Goal: Task Accomplishment & Management: Use online tool/utility

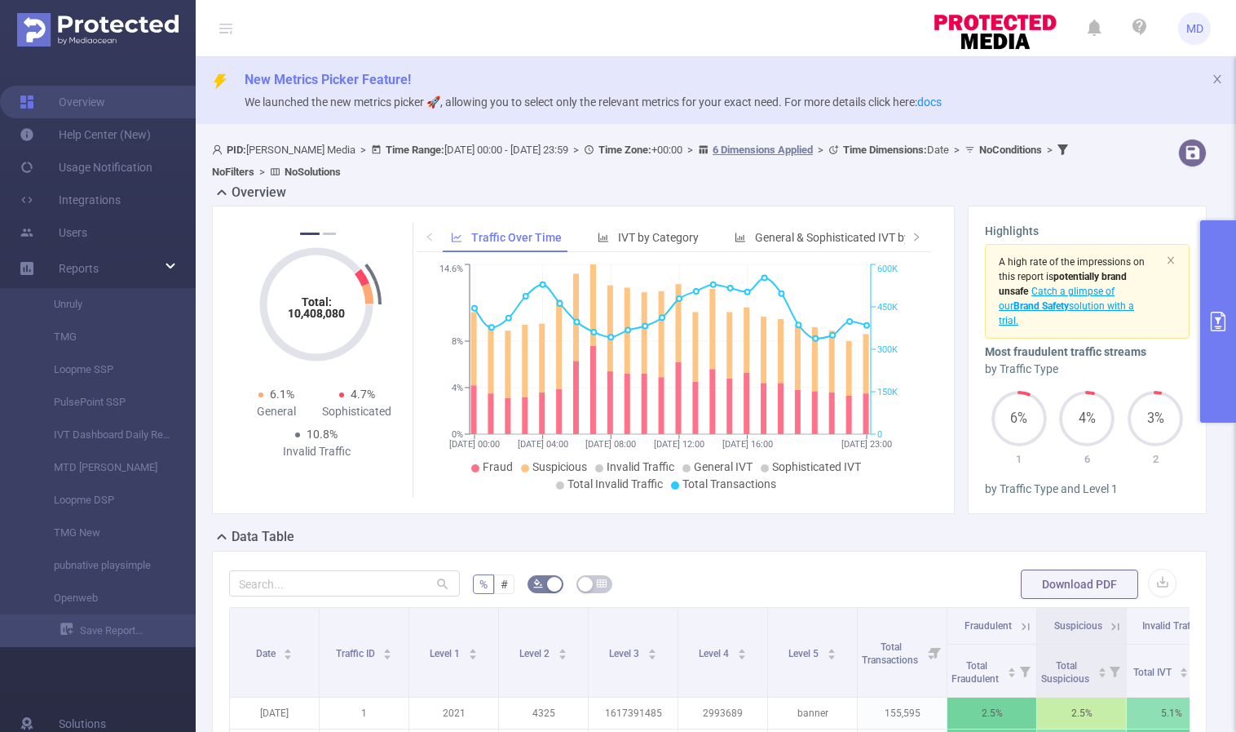
scroll to position [165, 0]
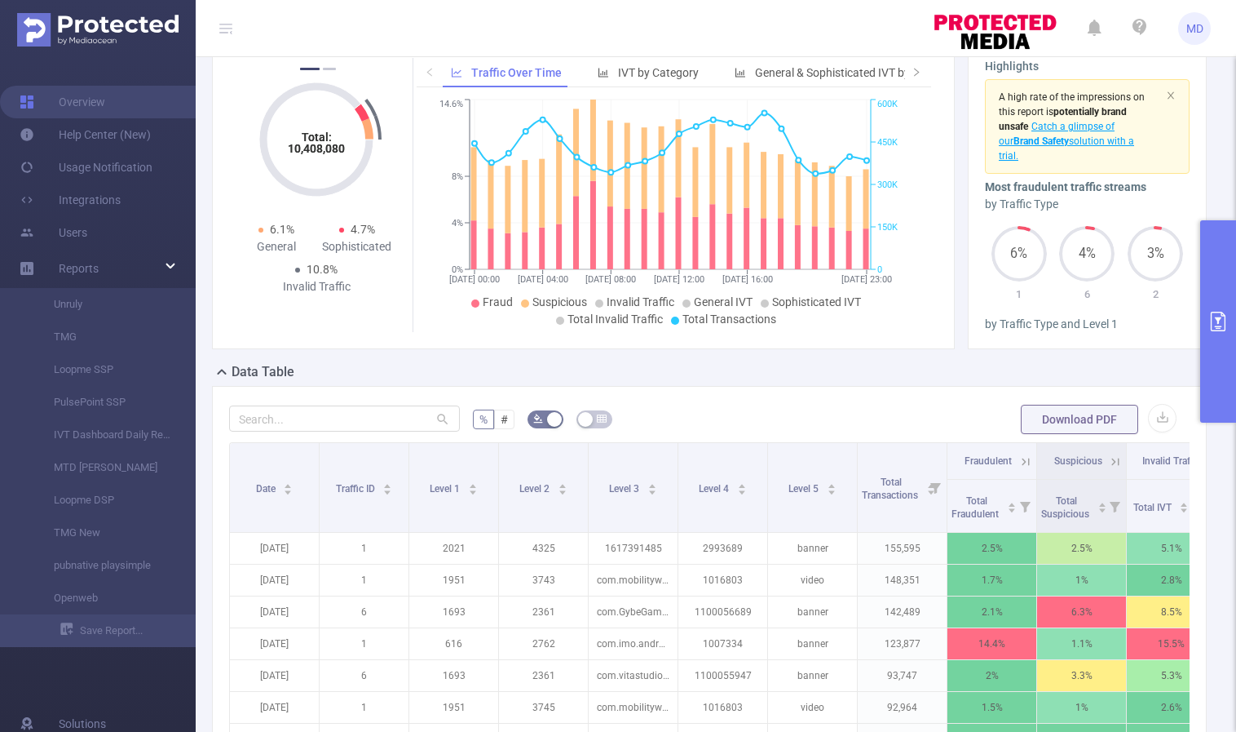
click at [1207, 315] on button "primary" at bounding box center [1219, 321] width 36 height 202
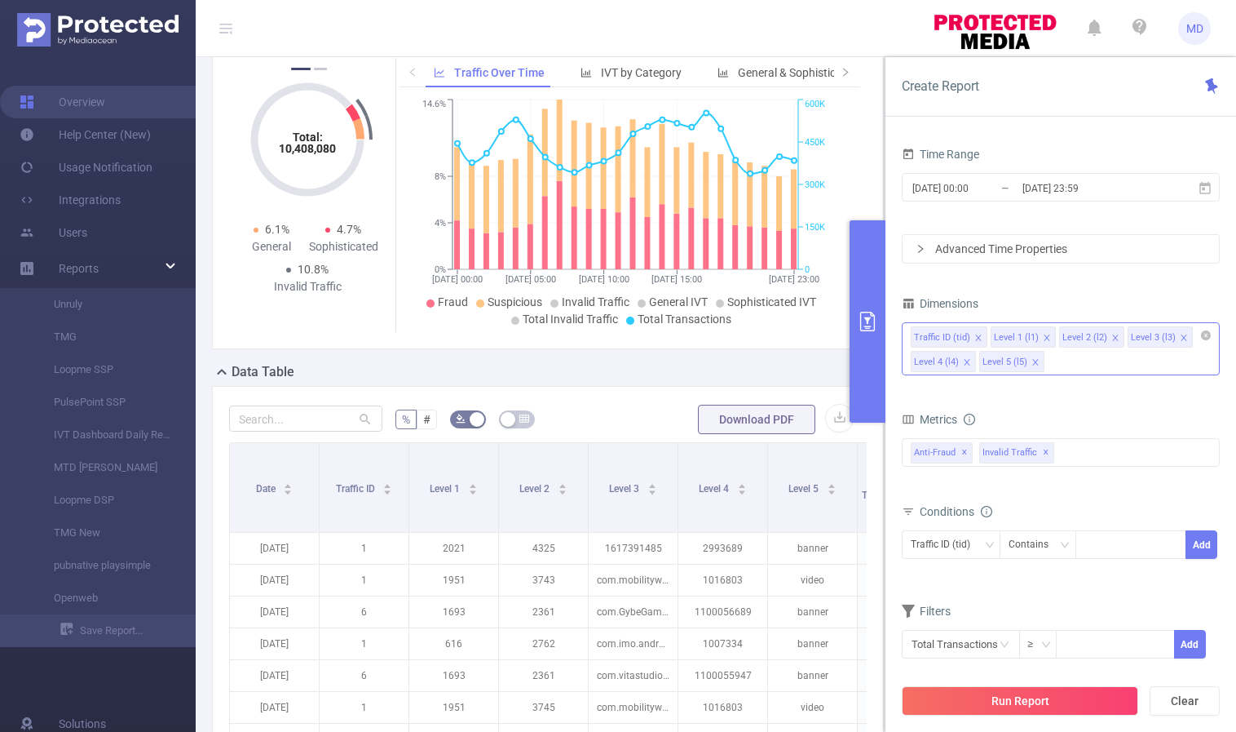
click at [1032, 360] on icon "icon: close" at bounding box center [1036, 362] width 8 height 8
click at [1112, 334] on icon "icon: close" at bounding box center [1116, 338] width 8 height 8
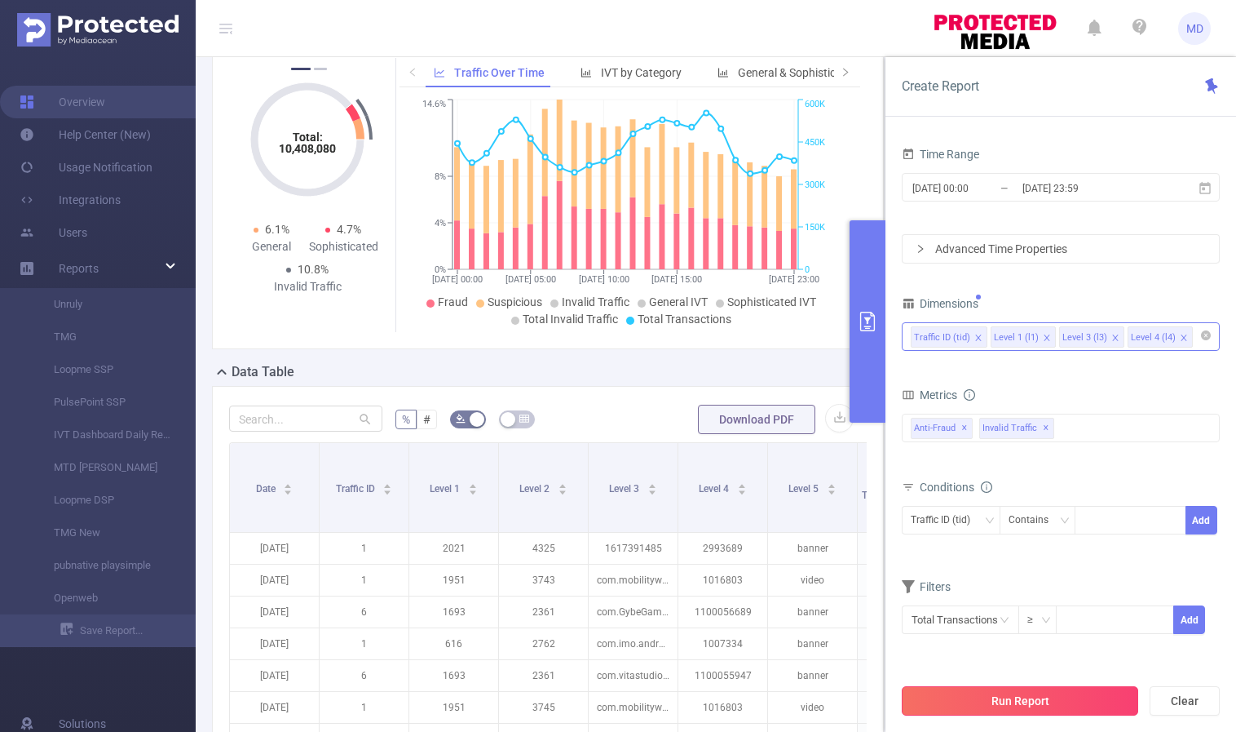
click at [1038, 696] on button "Run Report" at bounding box center [1020, 700] width 237 height 29
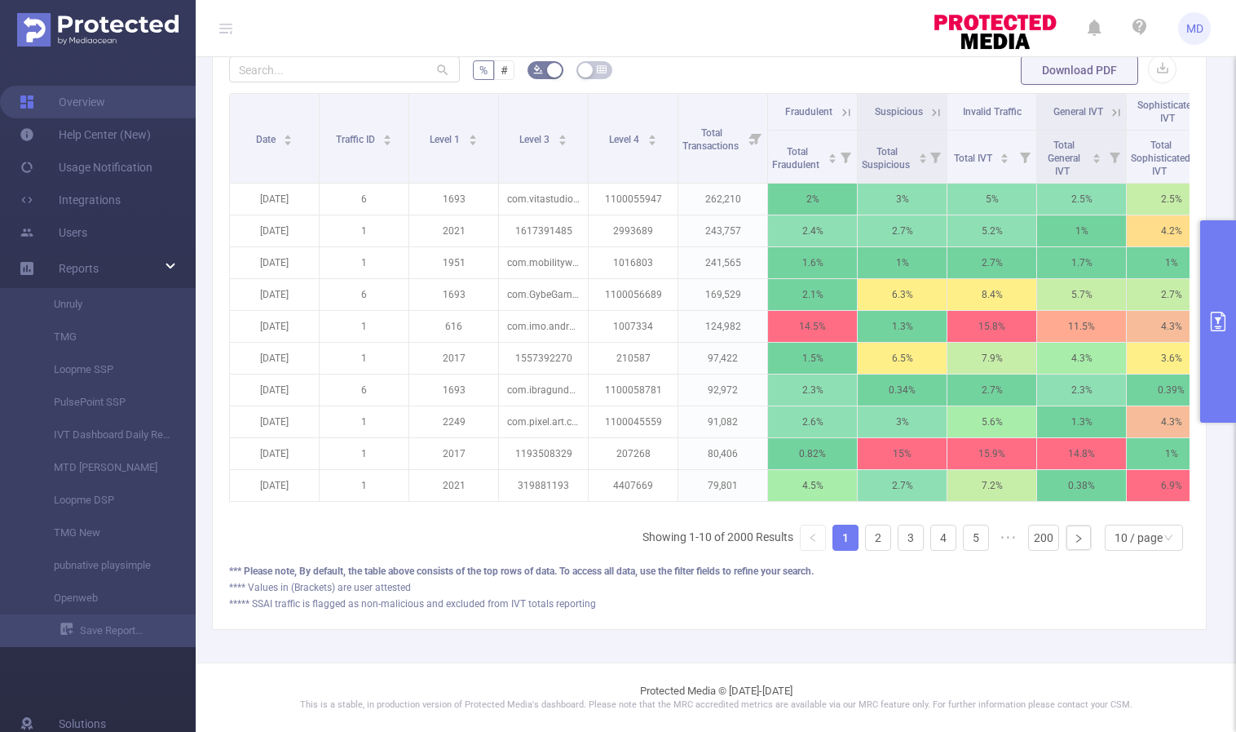
scroll to position [525, 0]
click at [868, 536] on link "2" at bounding box center [878, 537] width 24 height 24
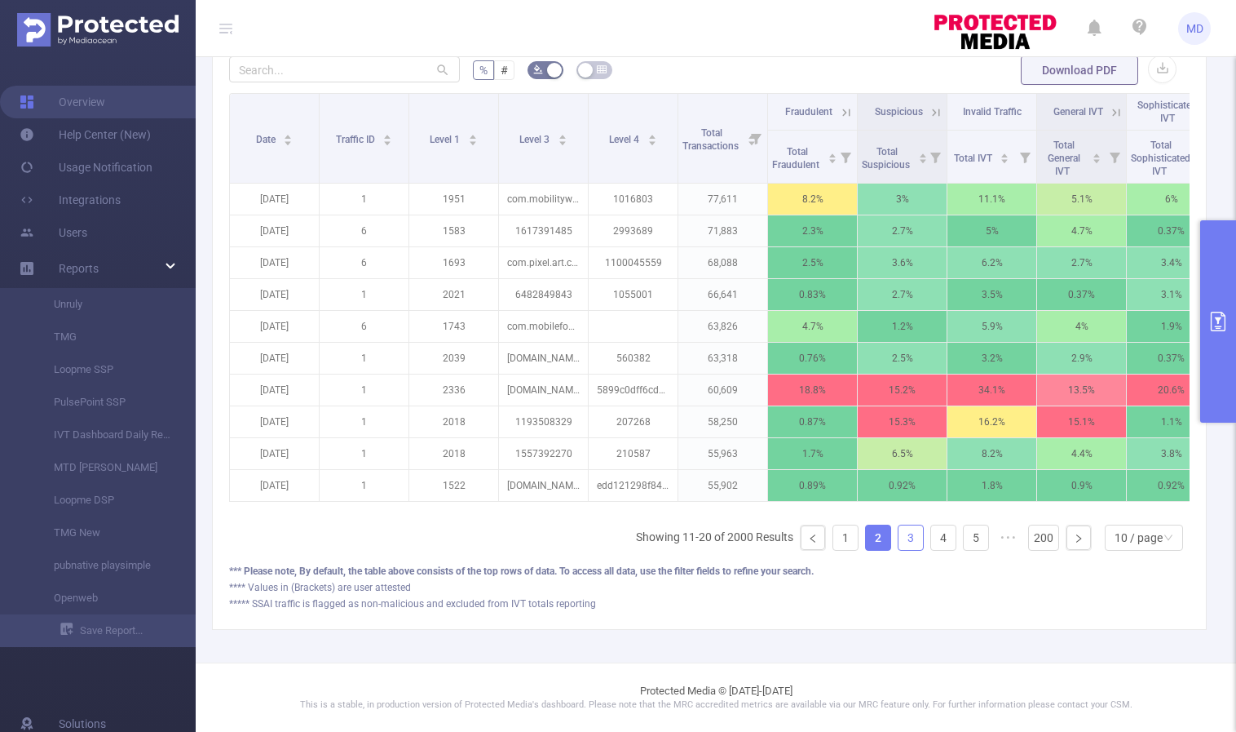
click at [899, 540] on link "3" at bounding box center [911, 537] width 24 height 24
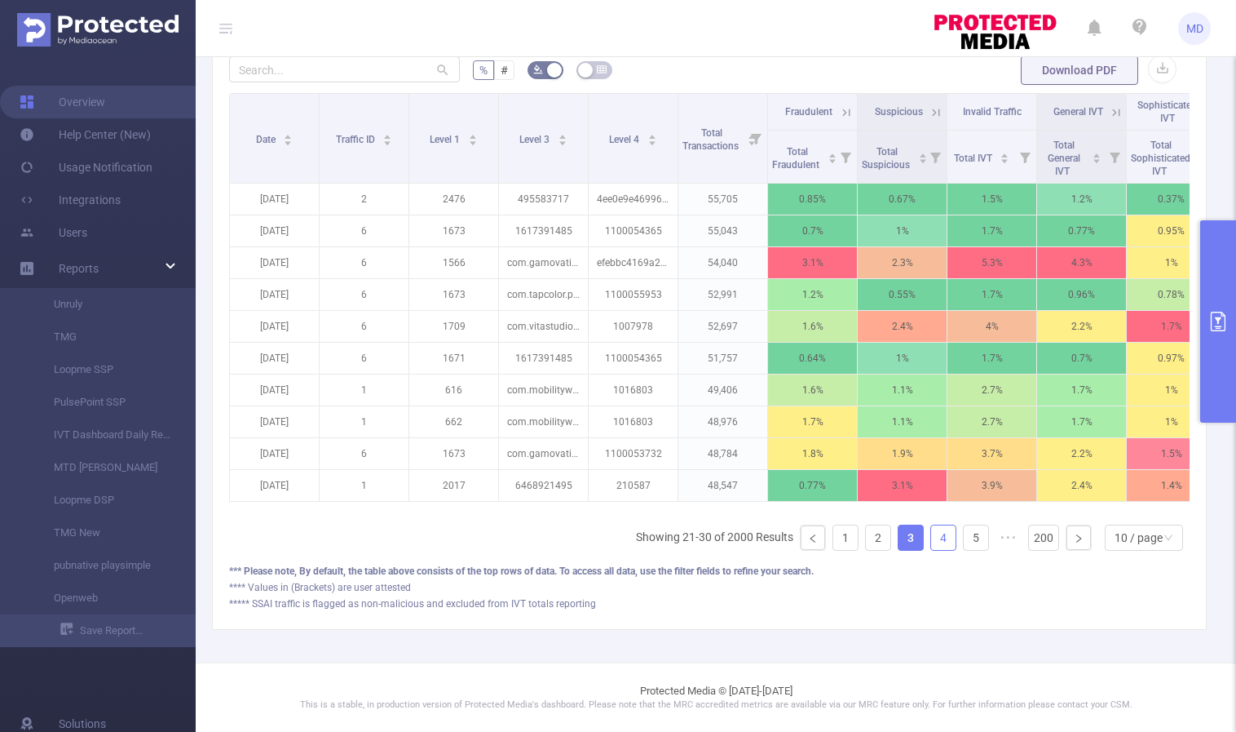
click at [931, 542] on link "4" at bounding box center [943, 537] width 24 height 24
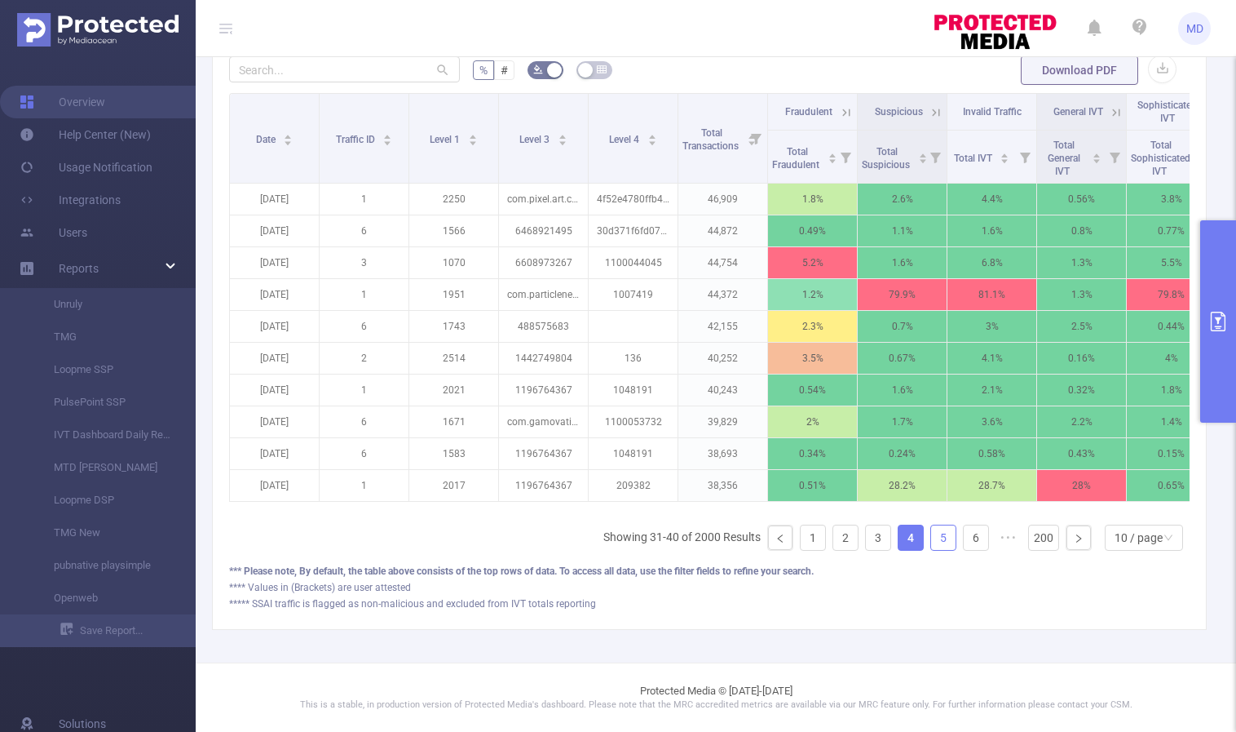
click at [933, 540] on link "5" at bounding box center [943, 537] width 24 height 24
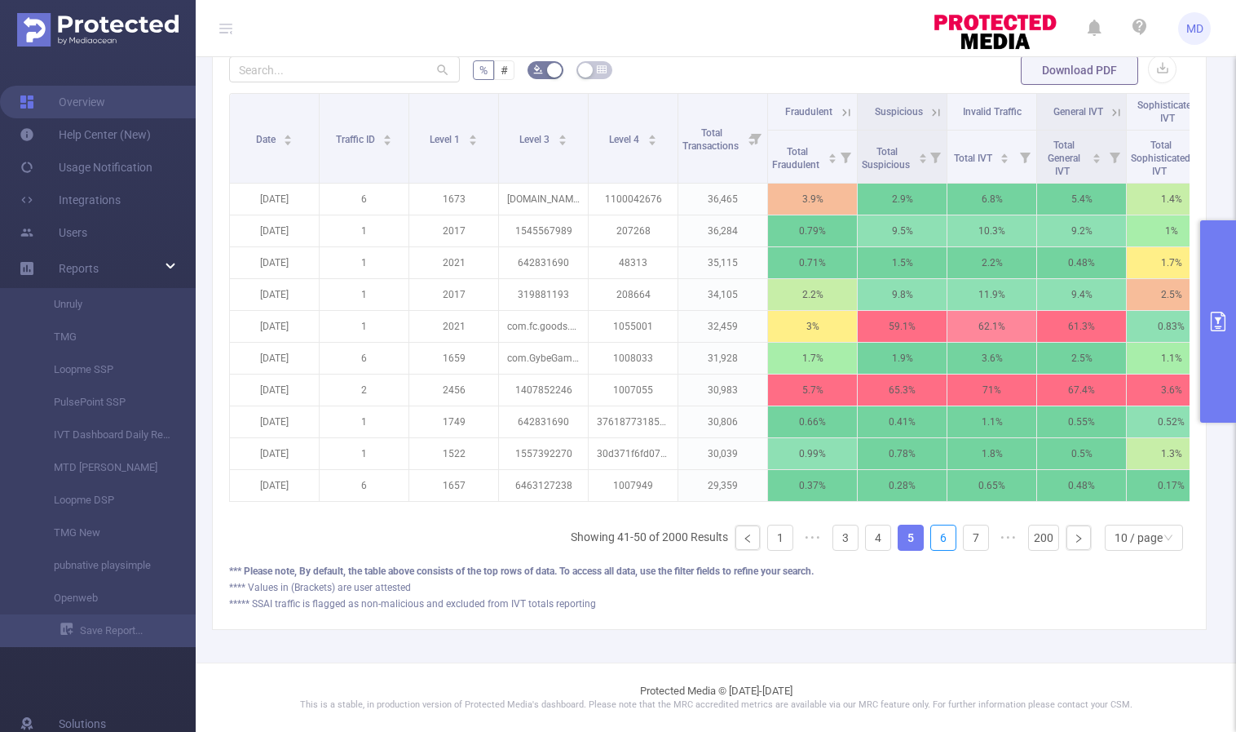
click at [933, 540] on link "6" at bounding box center [943, 537] width 24 height 24
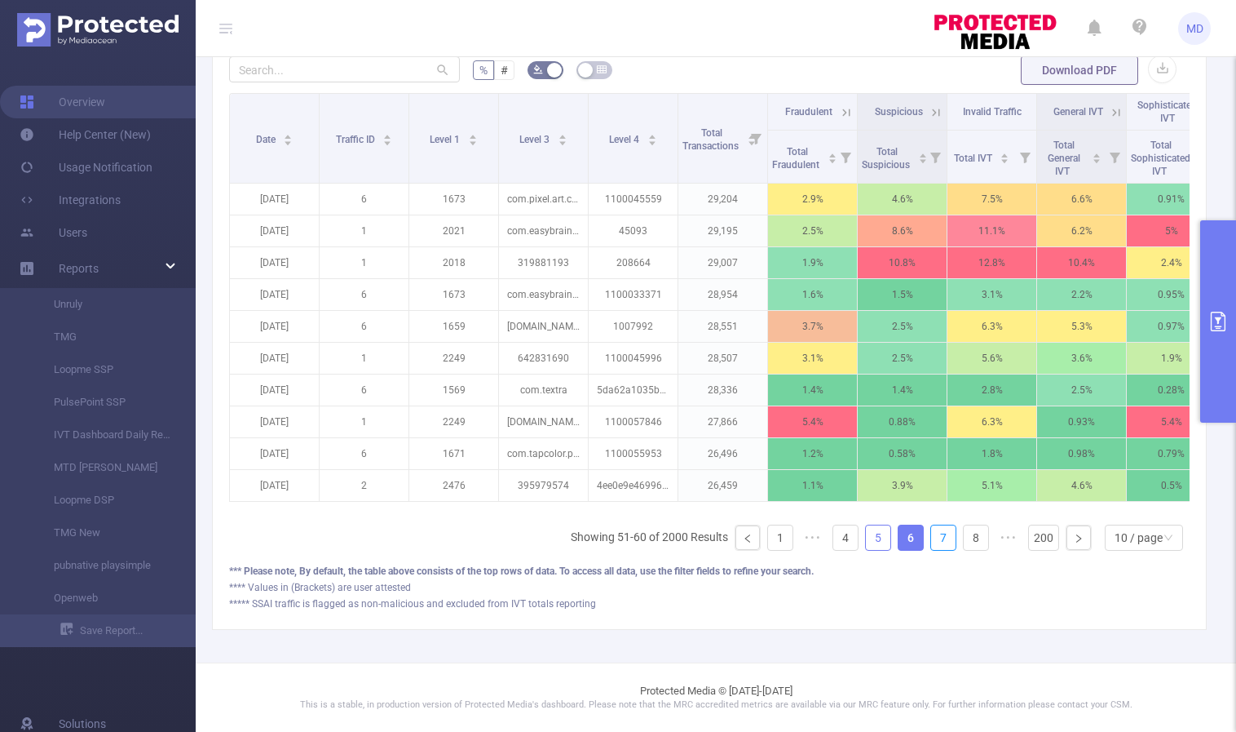
click at [933, 540] on link "7" at bounding box center [943, 537] width 24 height 24
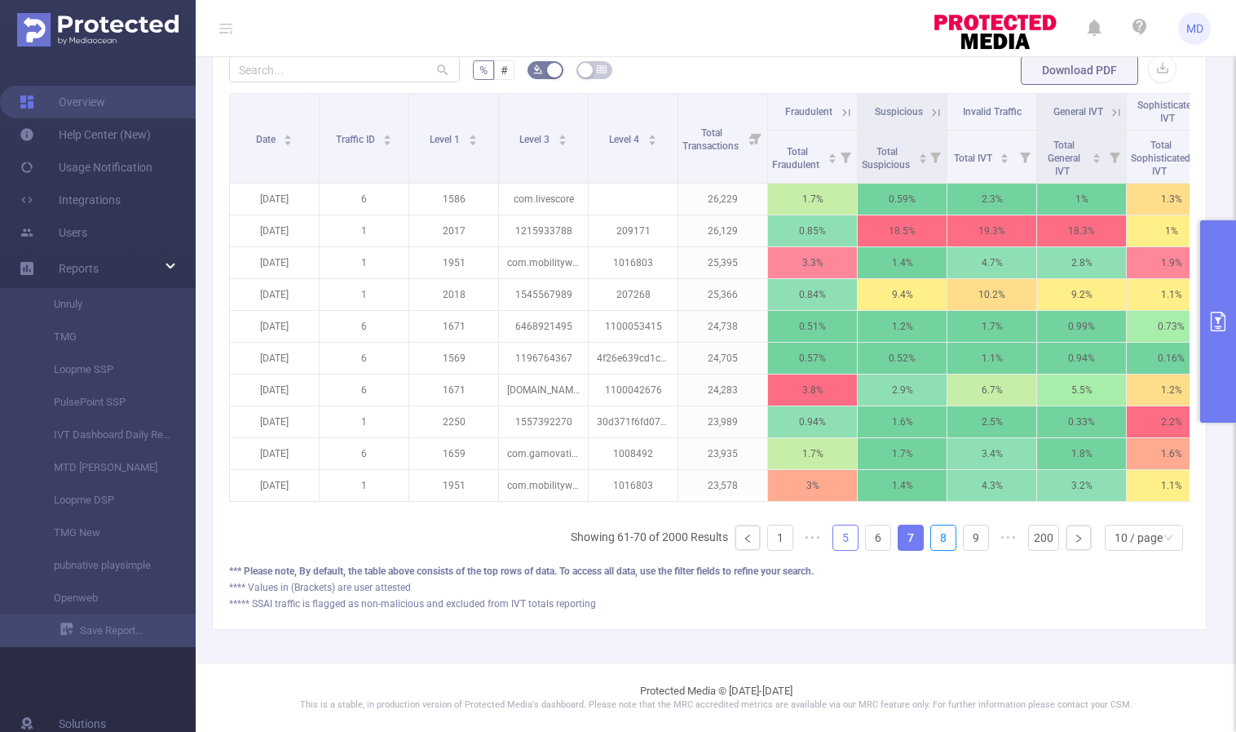
click at [933, 540] on link "8" at bounding box center [943, 537] width 24 height 24
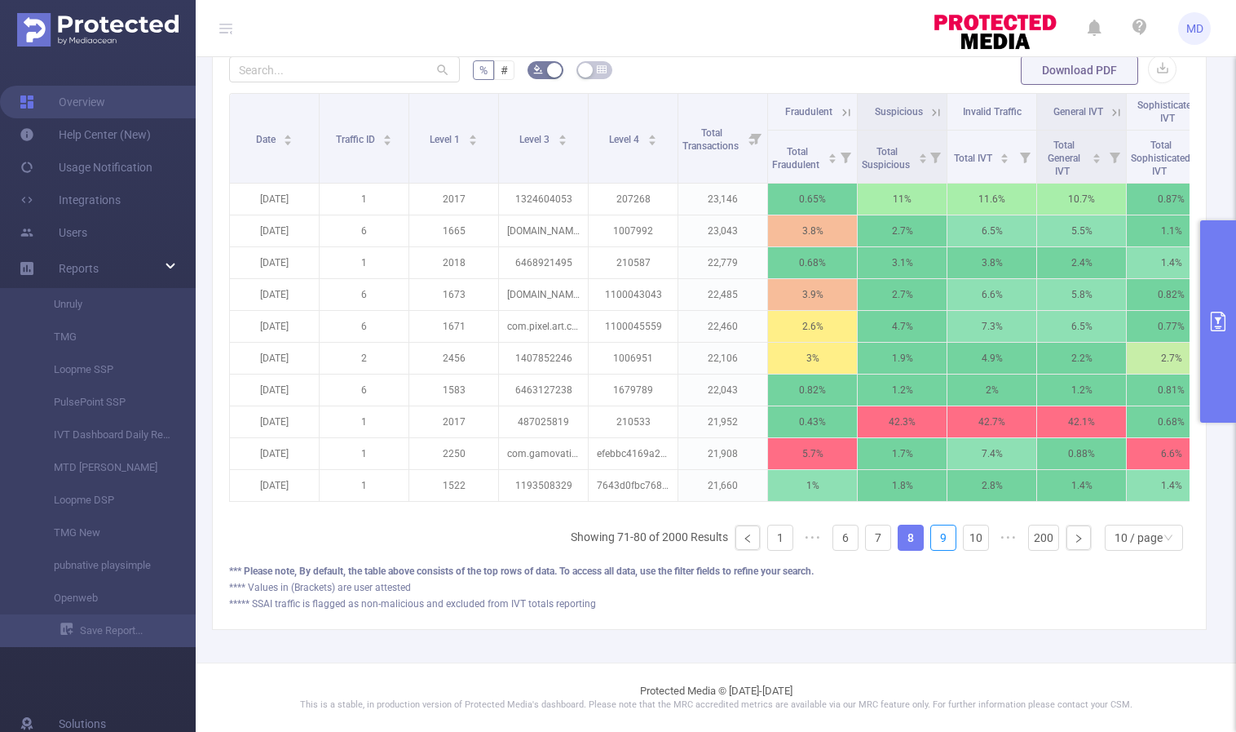
click at [933, 540] on link "9" at bounding box center [943, 537] width 24 height 24
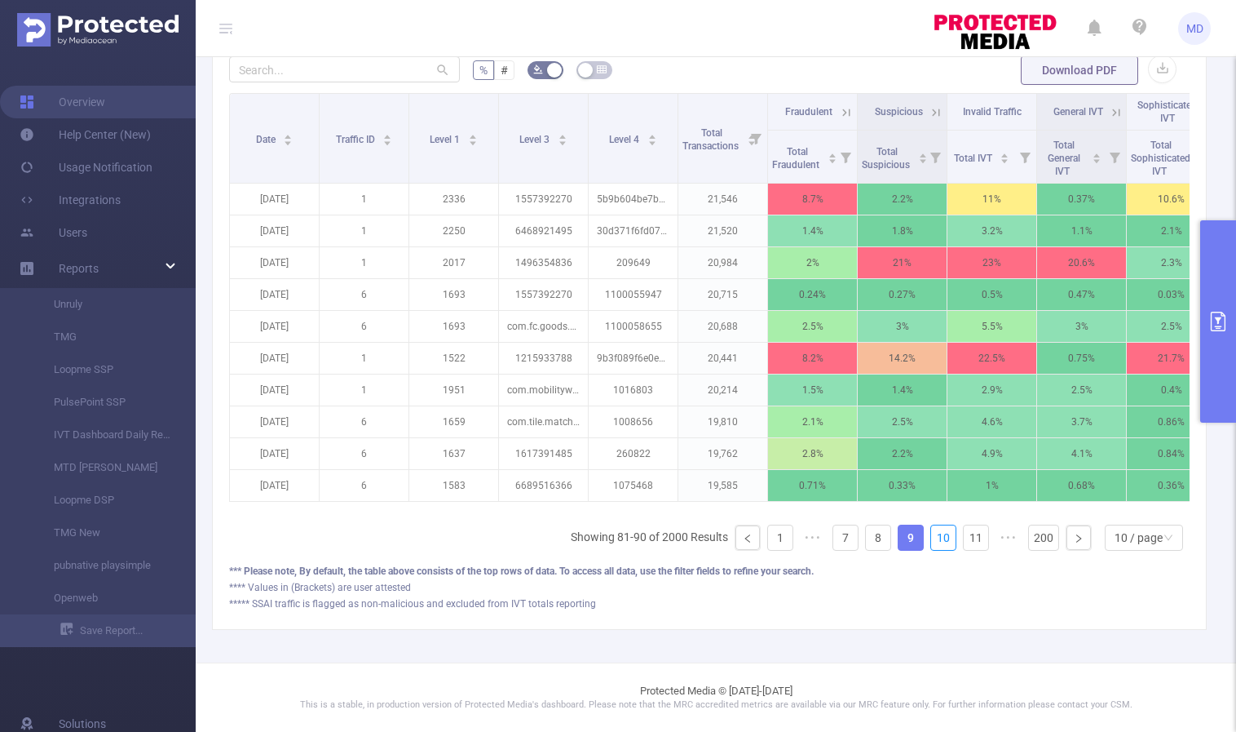
click at [933, 540] on link "10" at bounding box center [943, 537] width 24 height 24
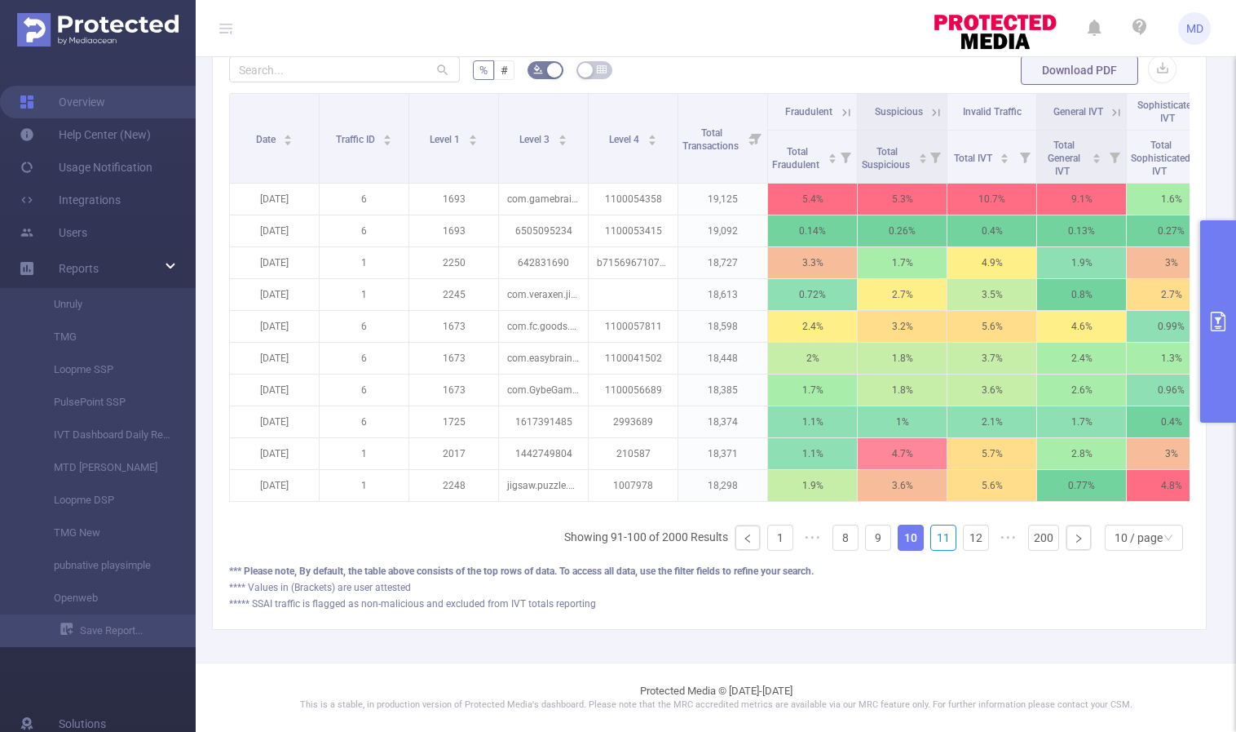
click at [933, 540] on link "11" at bounding box center [943, 537] width 24 height 24
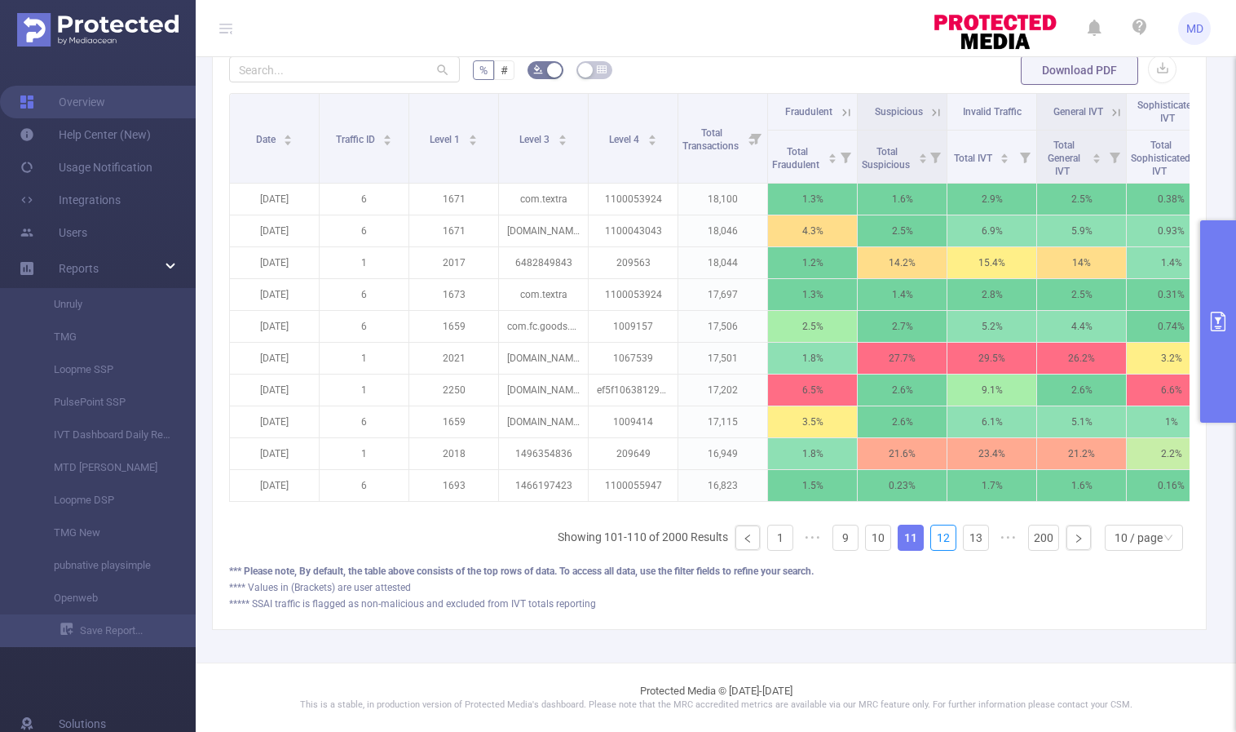
click at [933, 540] on link "12" at bounding box center [943, 537] width 24 height 24
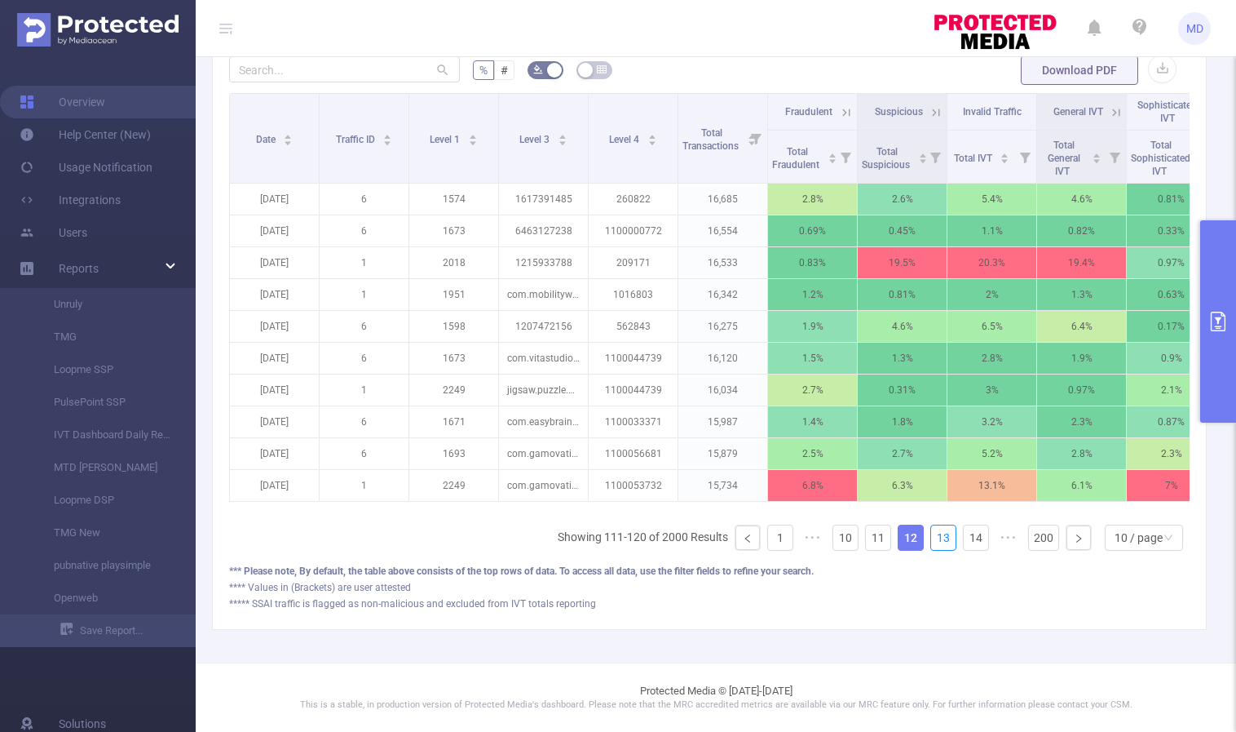
click at [933, 540] on link "13" at bounding box center [943, 537] width 24 height 24
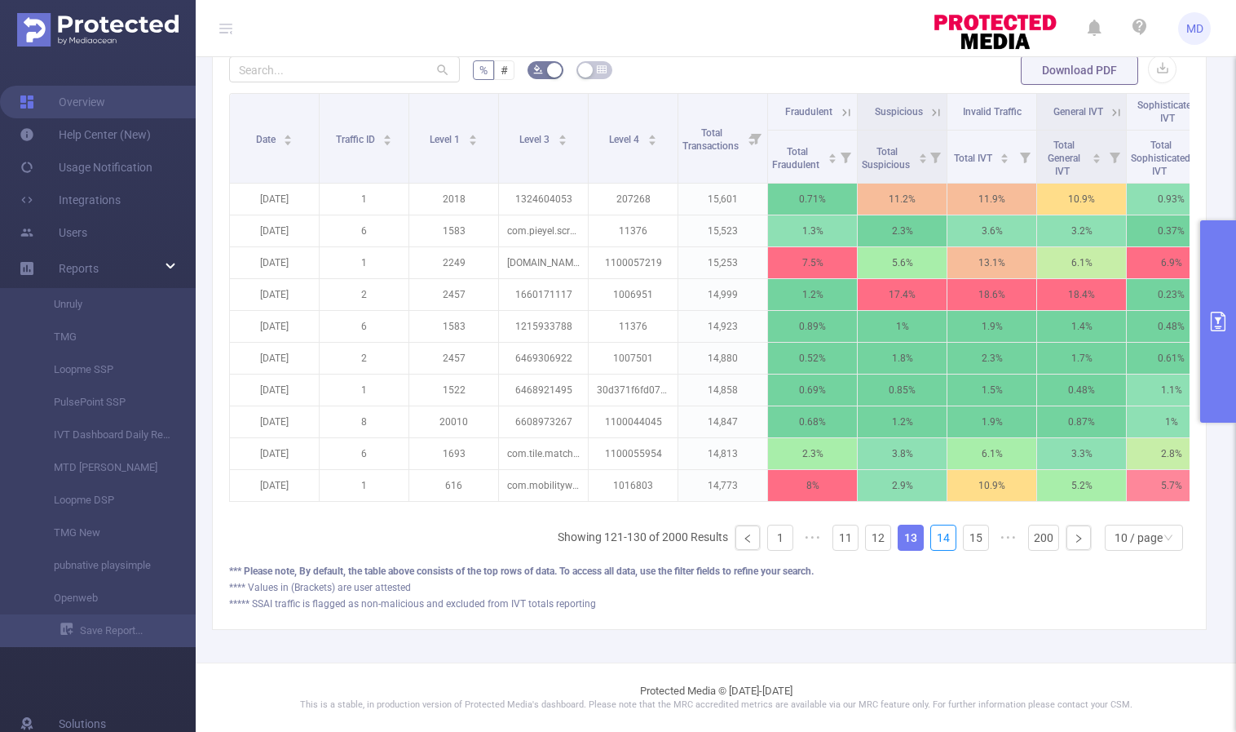
click at [933, 540] on link "14" at bounding box center [943, 537] width 24 height 24
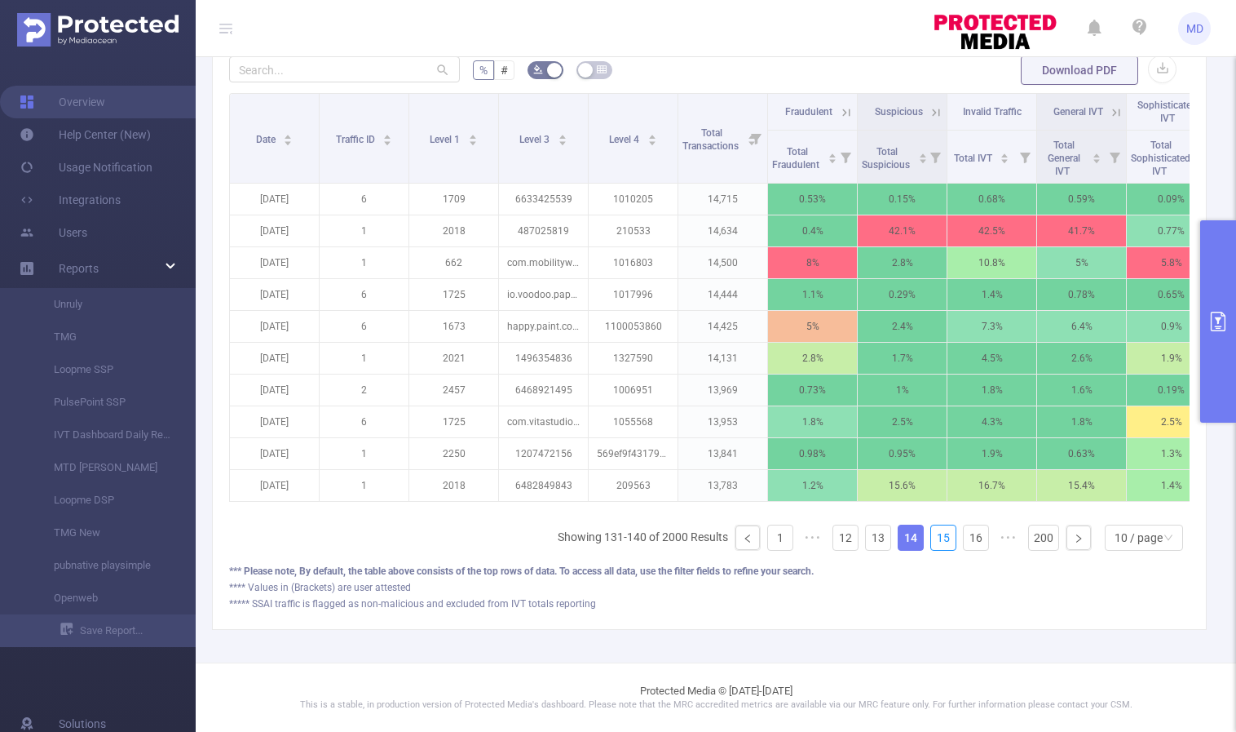
click at [933, 540] on link "15" at bounding box center [943, 537] width 24 height 24
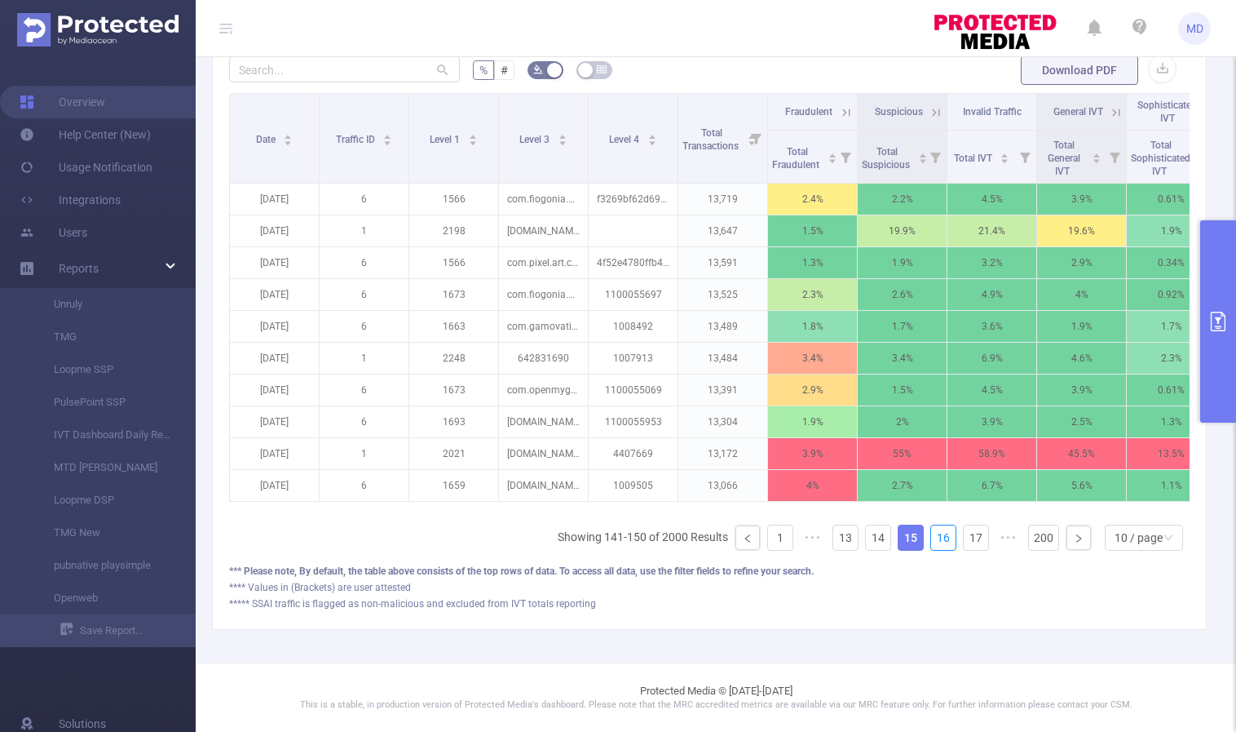
click at [933, 540] on link "16" at bounding box center [943, 537] width 24 height 24
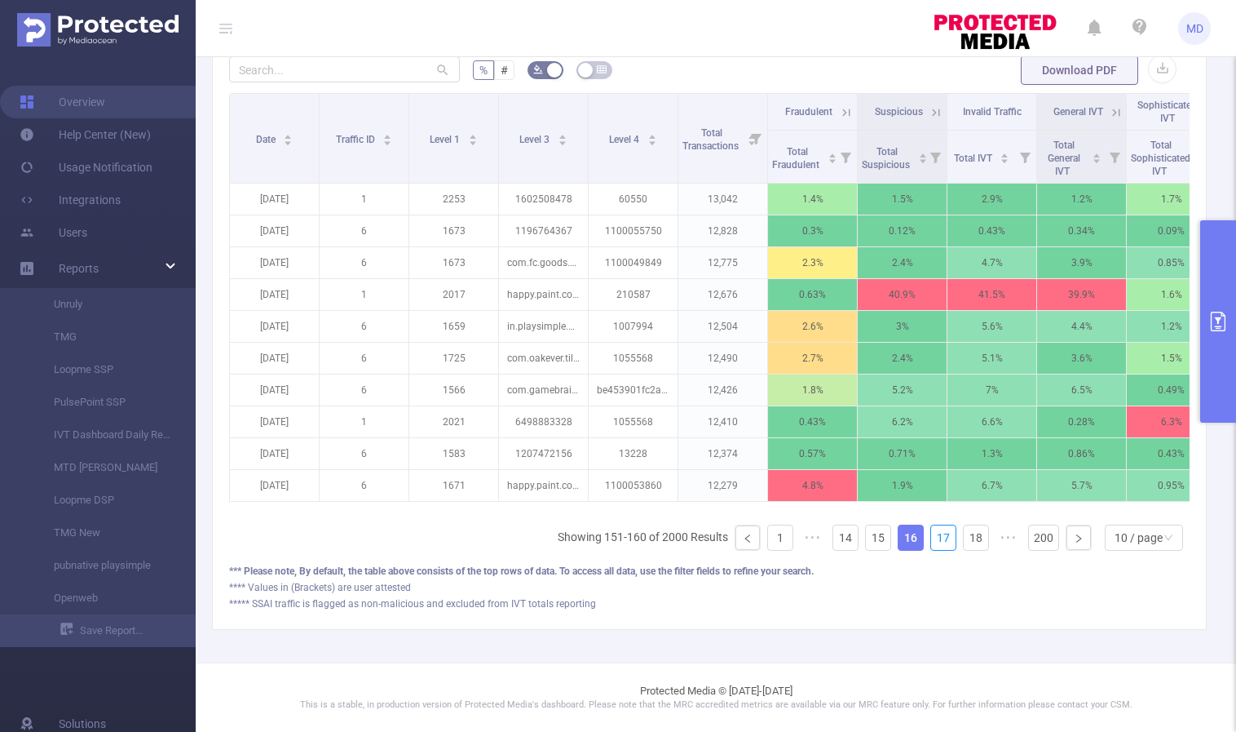
click at [933, 540] on link "17" at bounding box center [943, 537] width 24 height 24
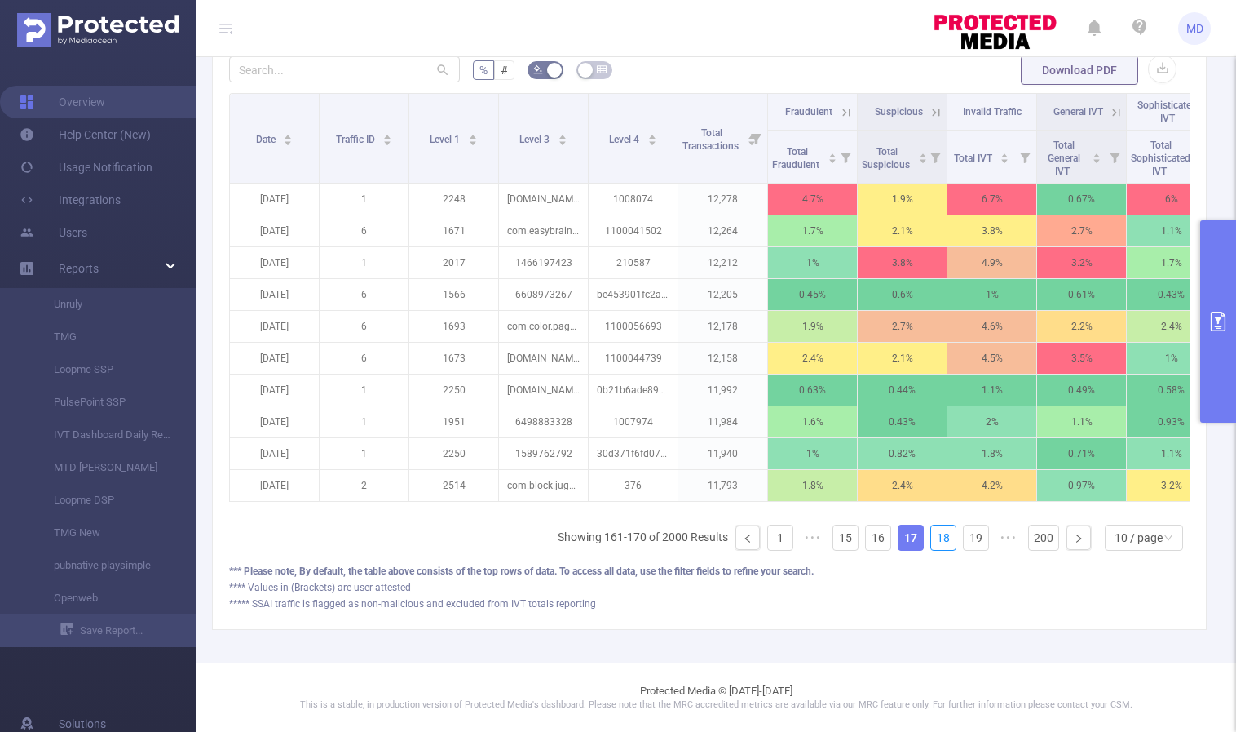
click at [933, 540] on link "18" at bounding box center [943, 537] width 24 height 24
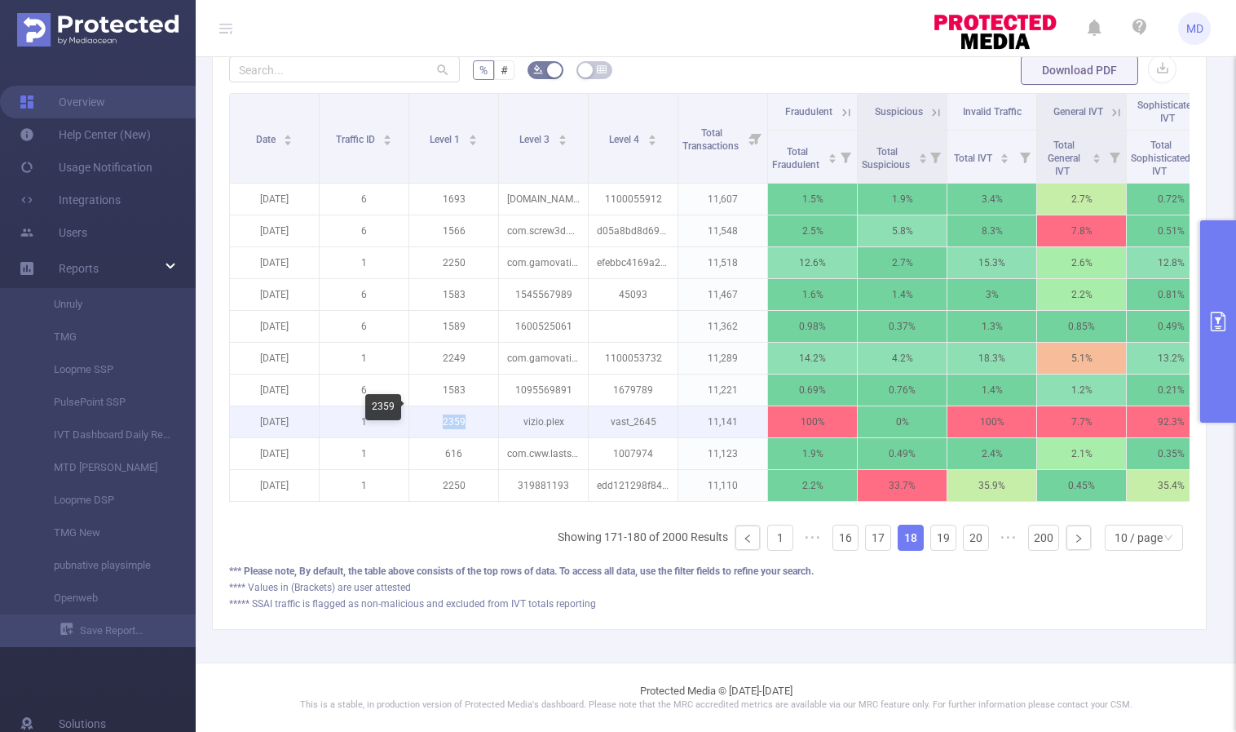
drag, startPoint x: 444, startPoint y: 409, endPoint x: 477, endPoint y: 407, distance: 33.5
click at [477, 407] on p "2359" at bounding box center [453, 421] width 89 height 31
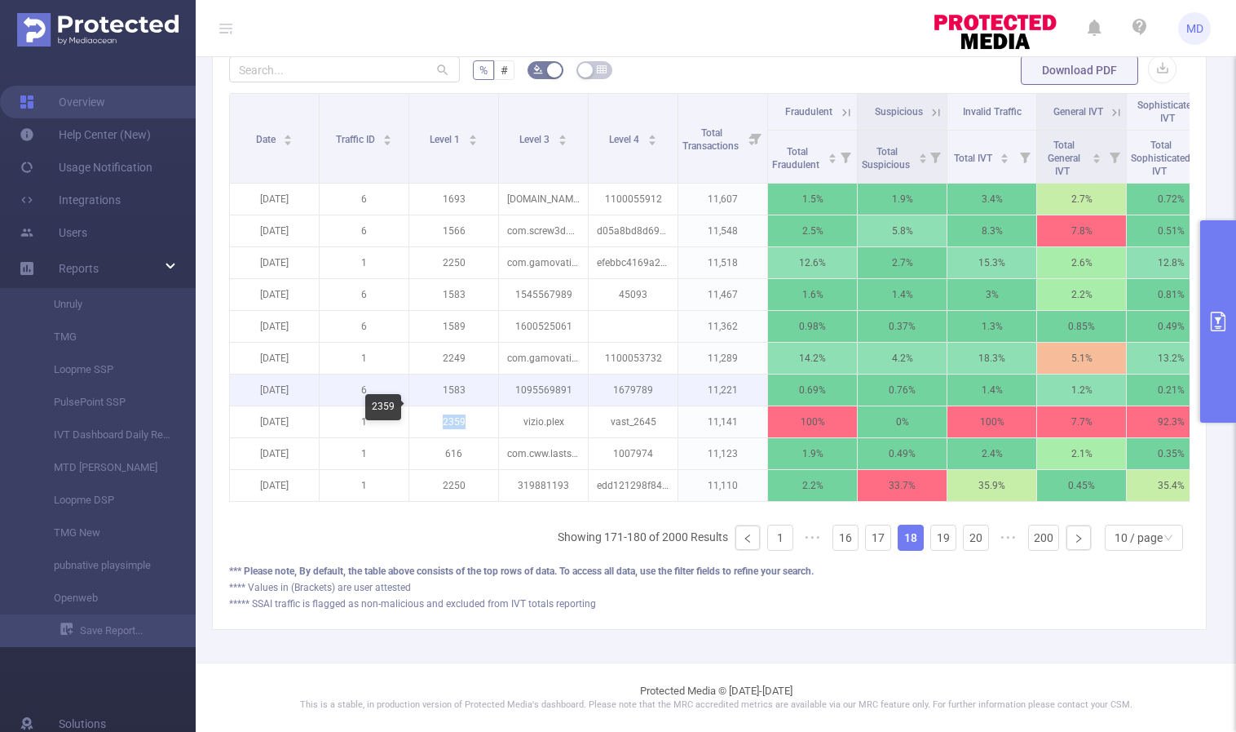
copy p "2359"
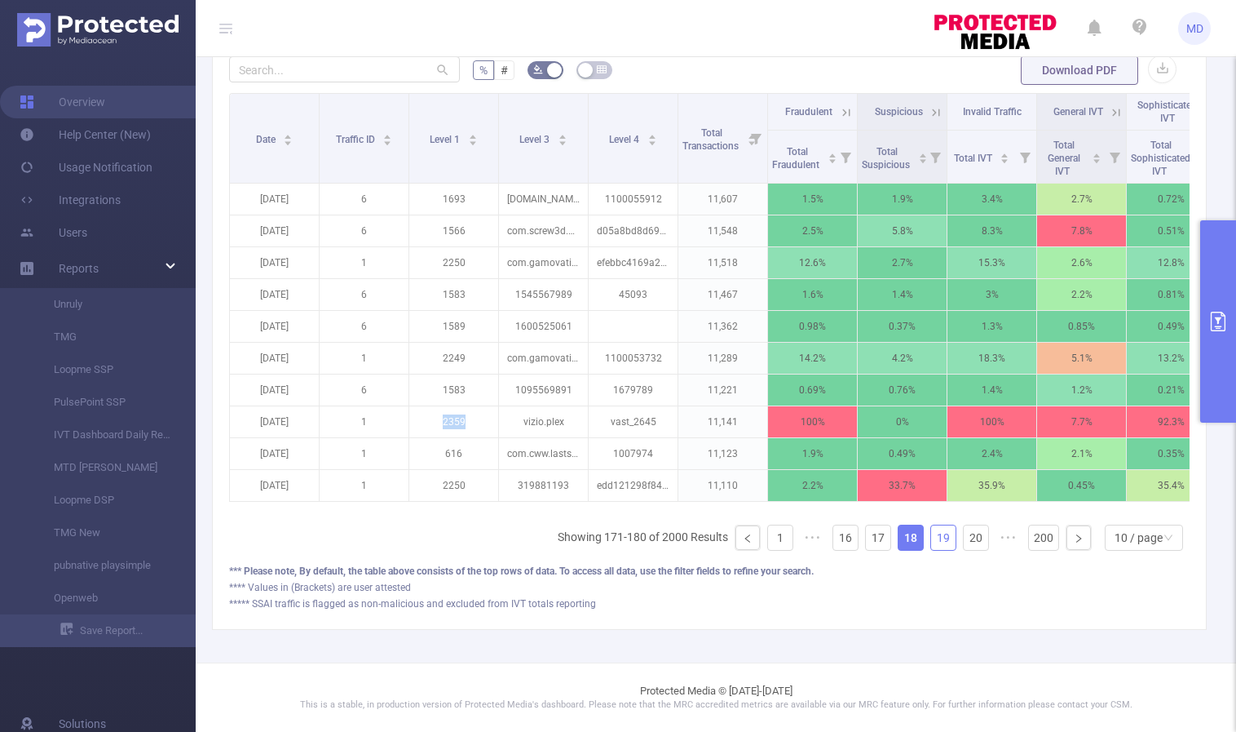
click at [935, 538] on link "19" at bounding box center [943, 537] width 24 height 24
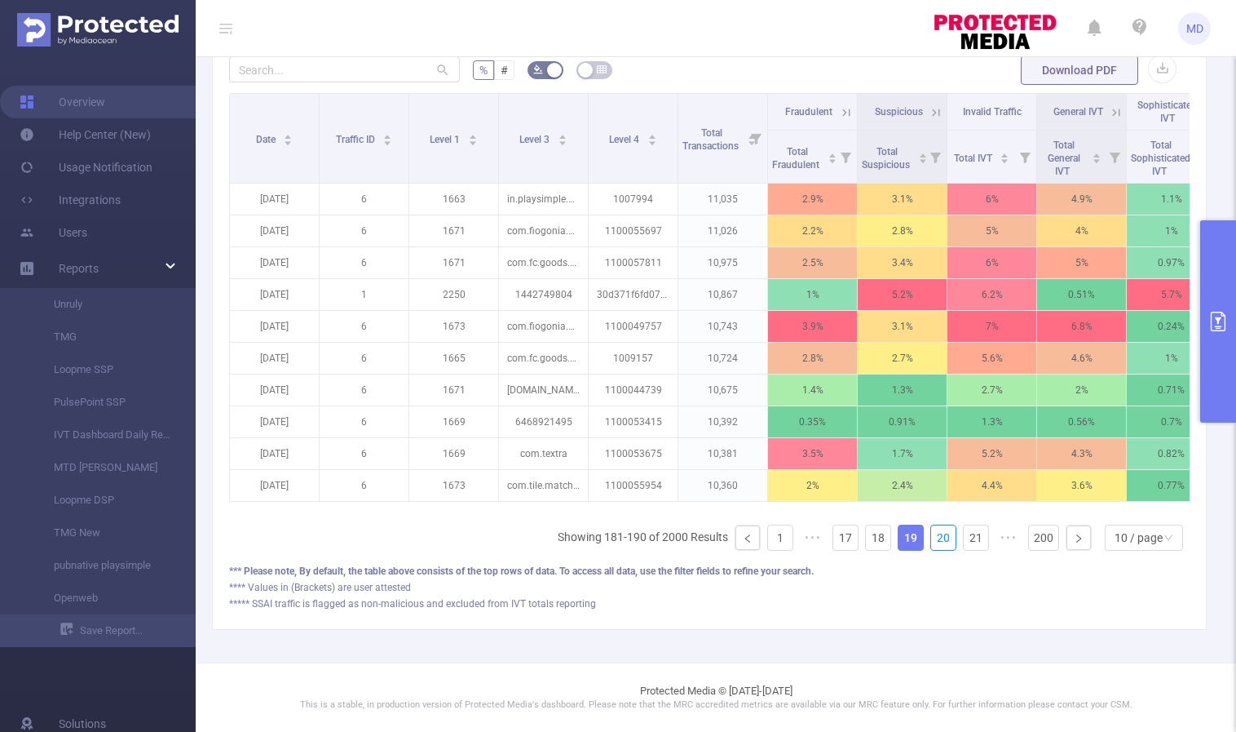
click at [935, 538] on link "20" at bounding box center [943, 537] width 24 height 24
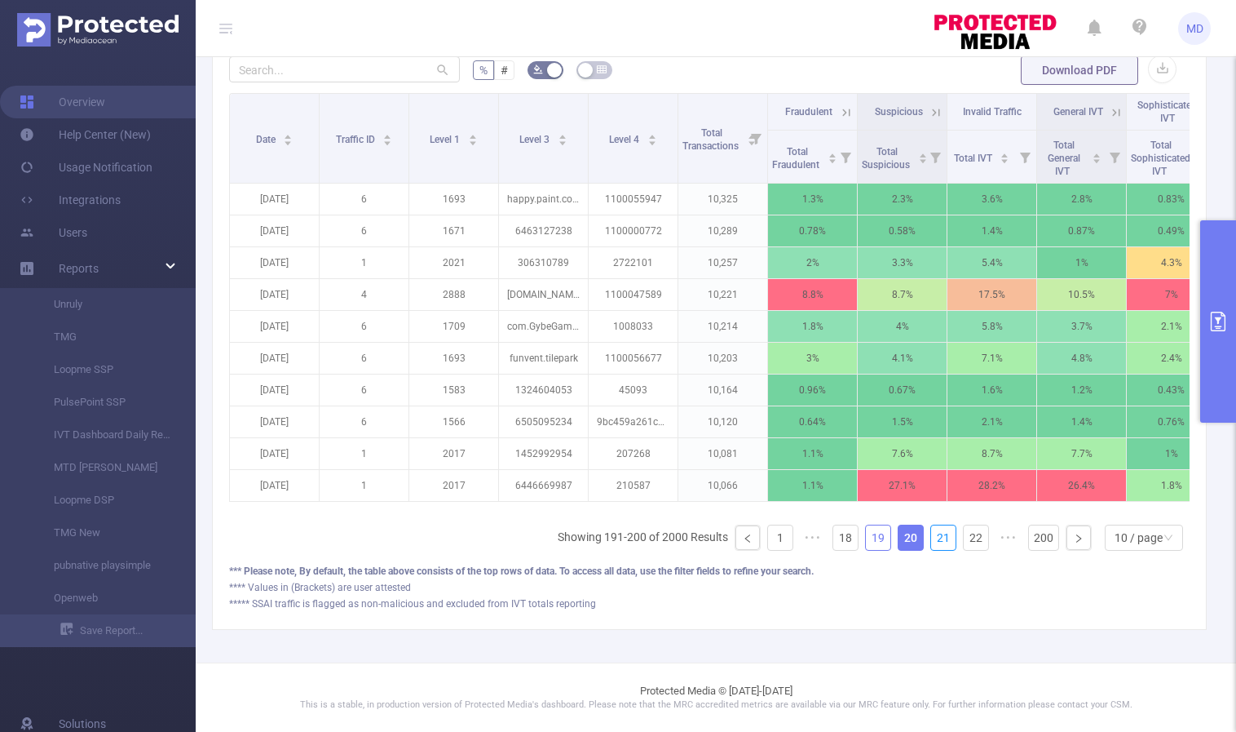
click at [935, 538] on link "21" at bounding box center [943, 537] width 24 height 24
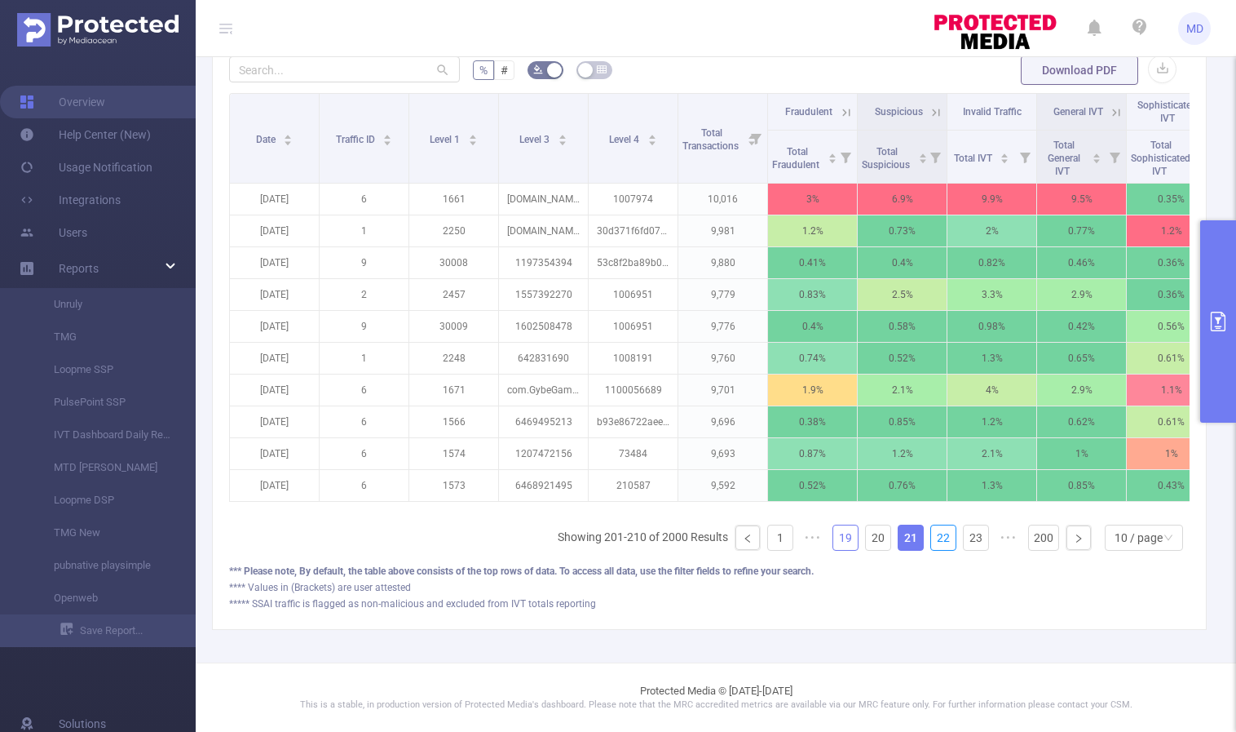
click at [935, 538] on link "22" at bounding box center [943, 537] width 24 height 24
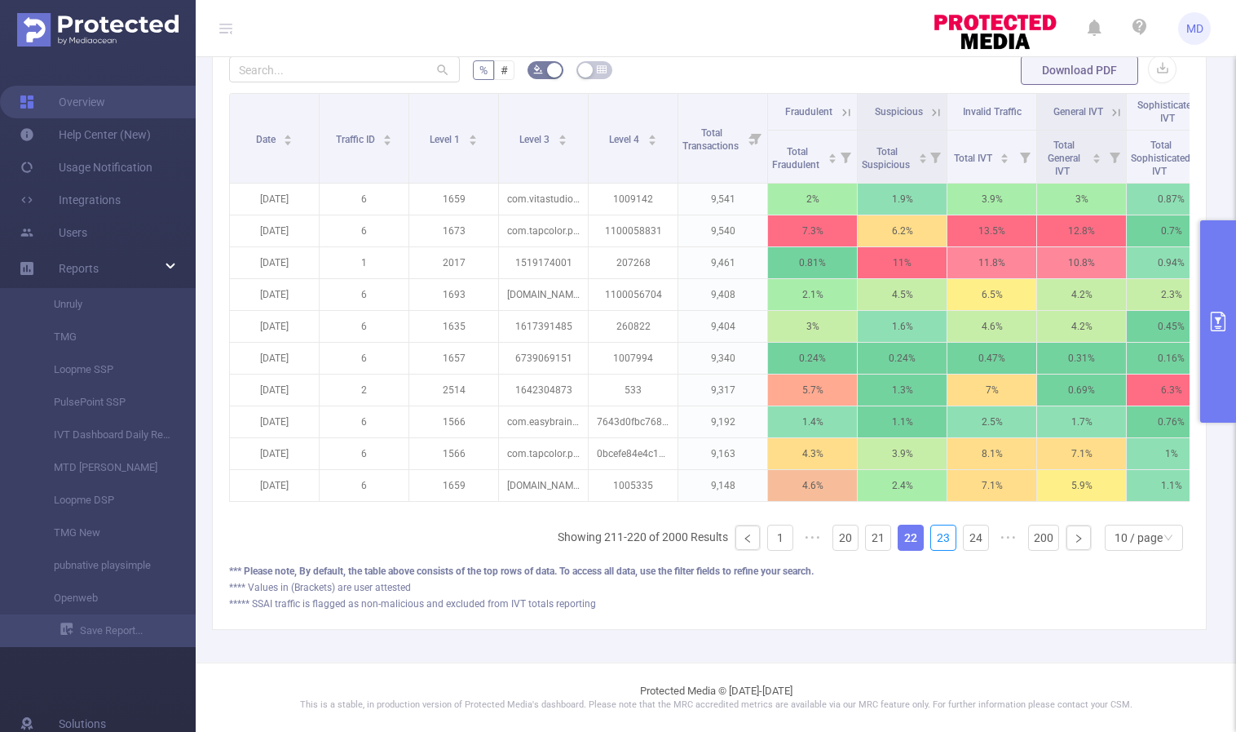
click at [935, 538] on link "23" at bounding box center [943, 537] width 24 height 24
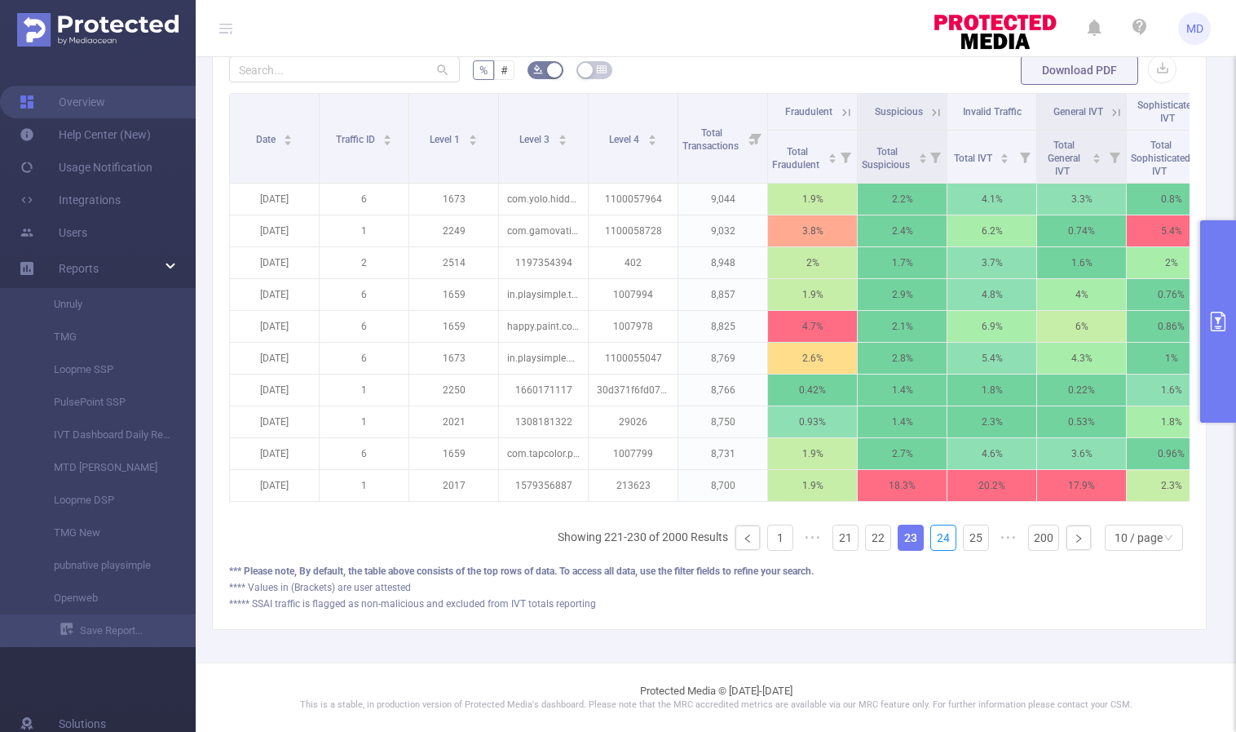
click at [935, 538] on link "24" at bounding box center [943, 537] width 24 height 24
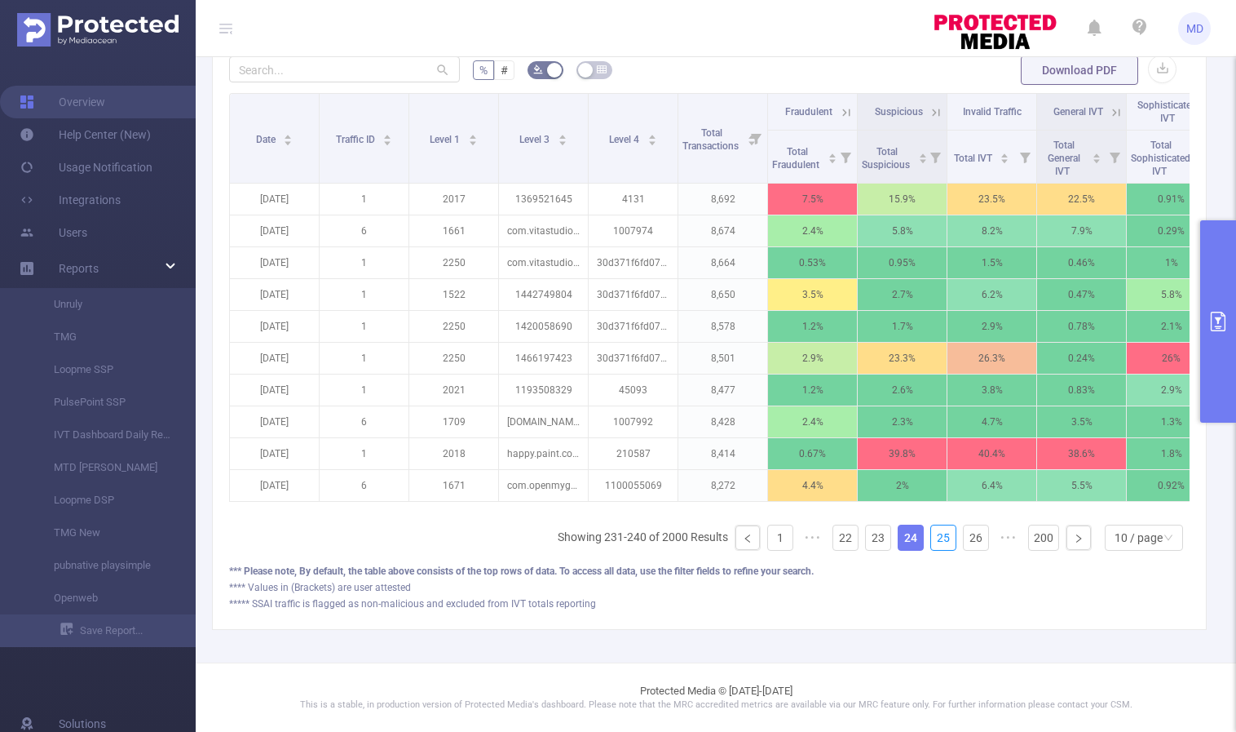
click at [935, 538] on link "25" at bounding box center [943, 537] width 24 height 24
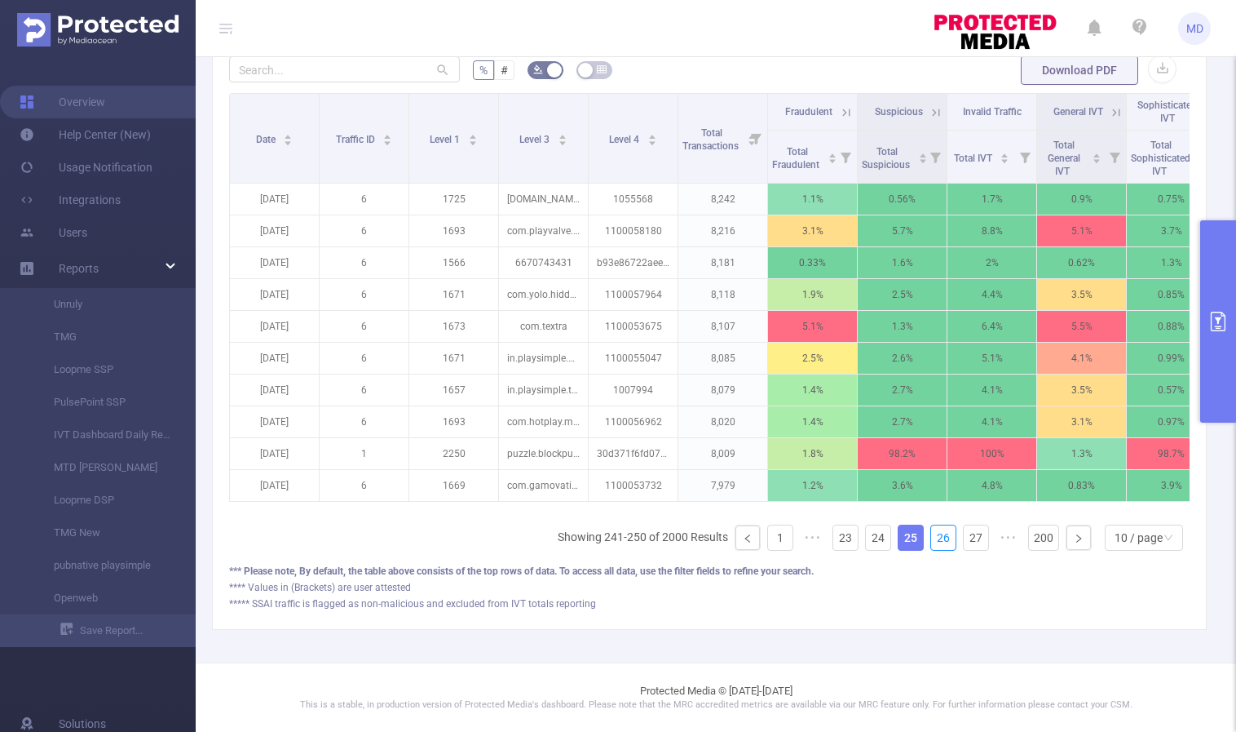
click at [935, 538] on link "26" at bounding box center [943, 537] width 24 height 24
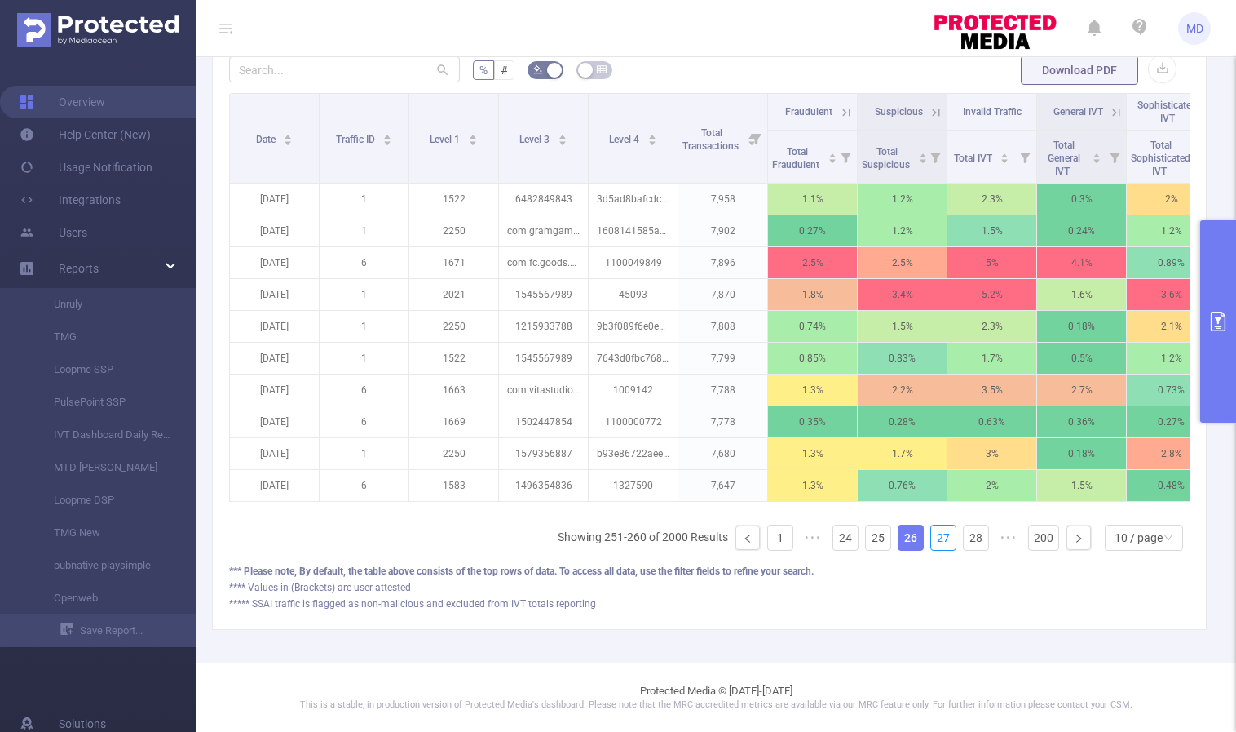
click at [935, 538] on link "27" at bounding box center [943, 537] width 24 height 24
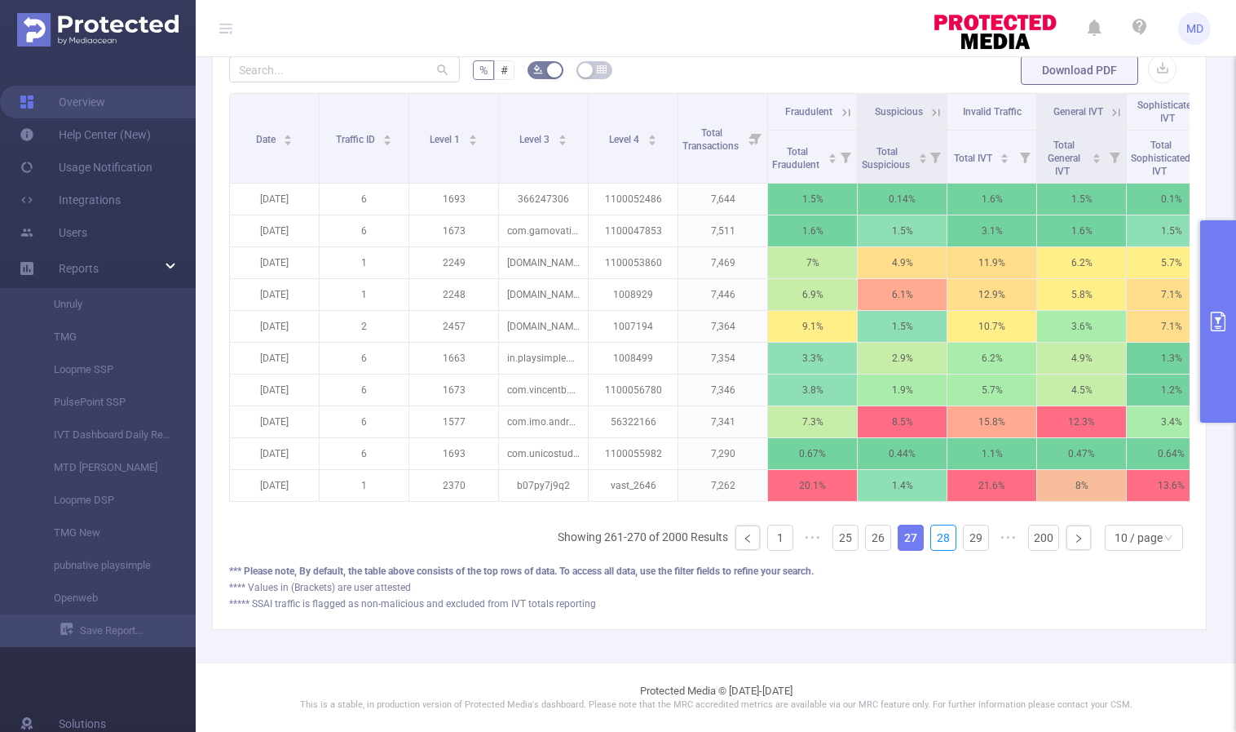
click at [935, 538] on link "28" at bounding box center [943, 537] width 24 height 24
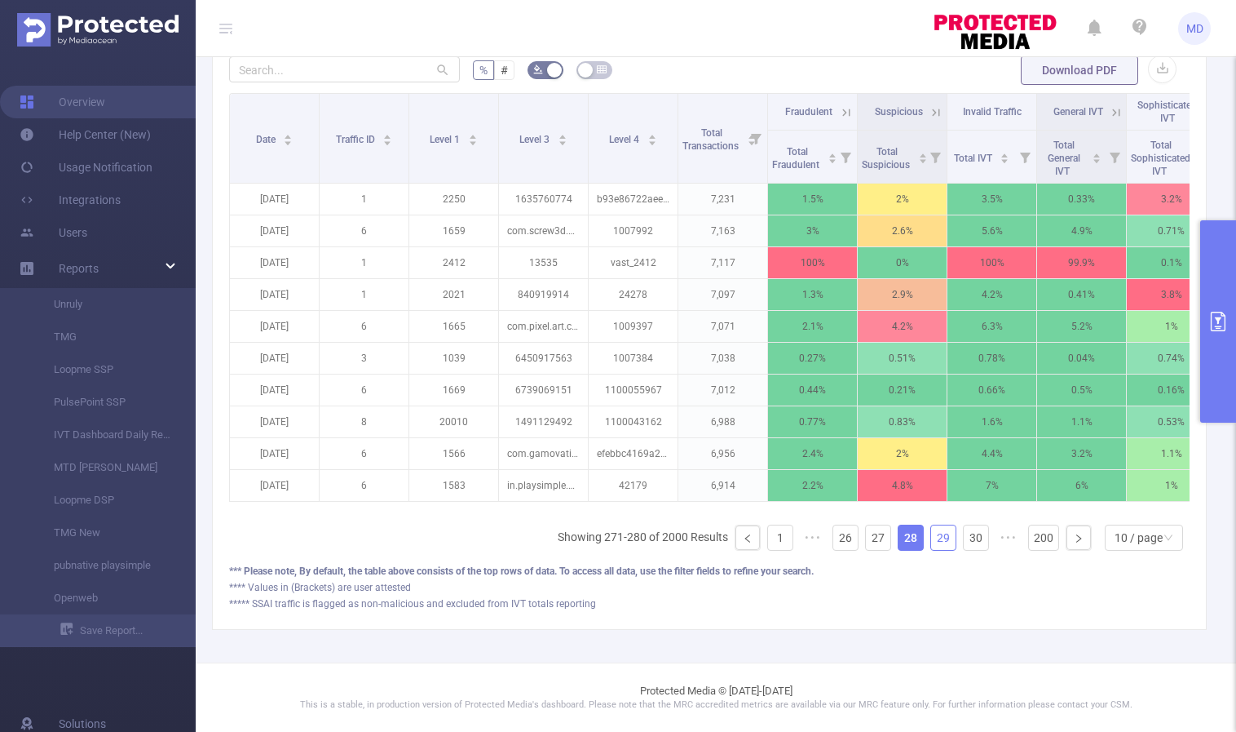
click at [934, 536] on link "29" at bounding box center [943, 537] width 24 height 24
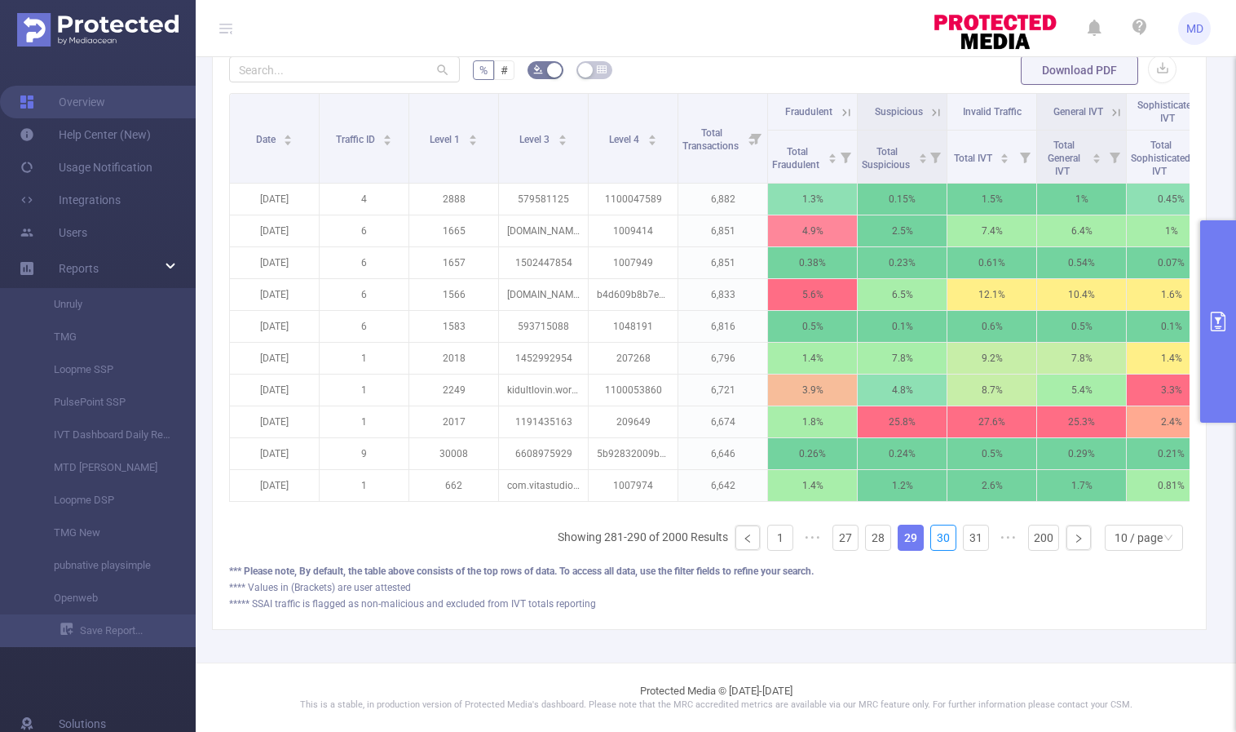
click at [934, 536] on link "30" at bounding box center [943, 537] width 24 height 24
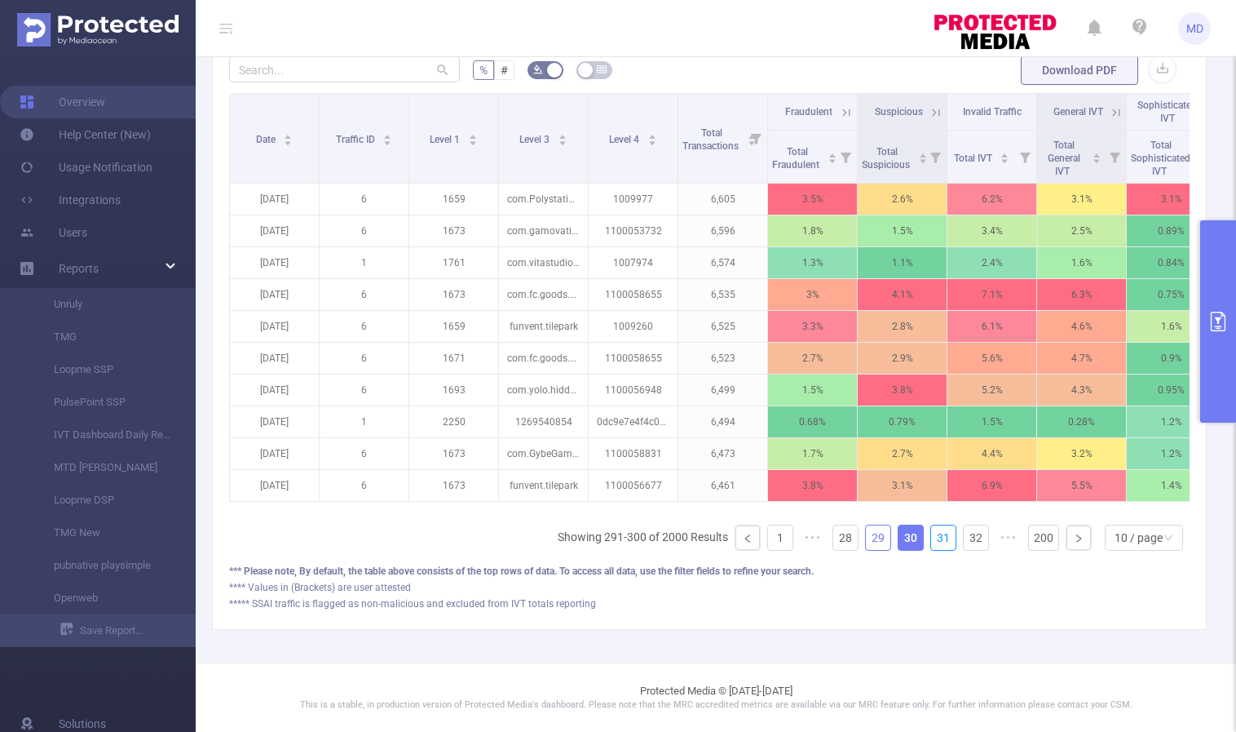
click at [934, 536] on link "31" at bounding box center [943, 537] width 24 height 24
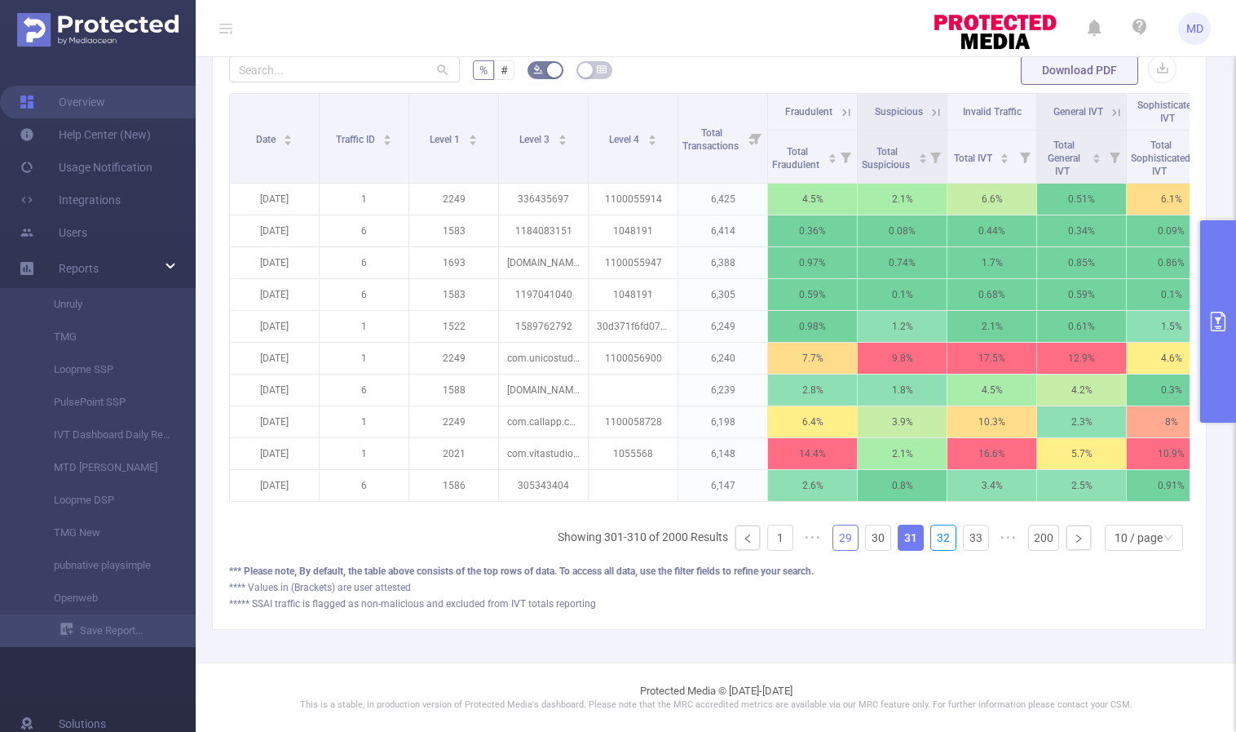
click at [934, 536] on link "32" at bounding box center [943, 537] width 24 height 24
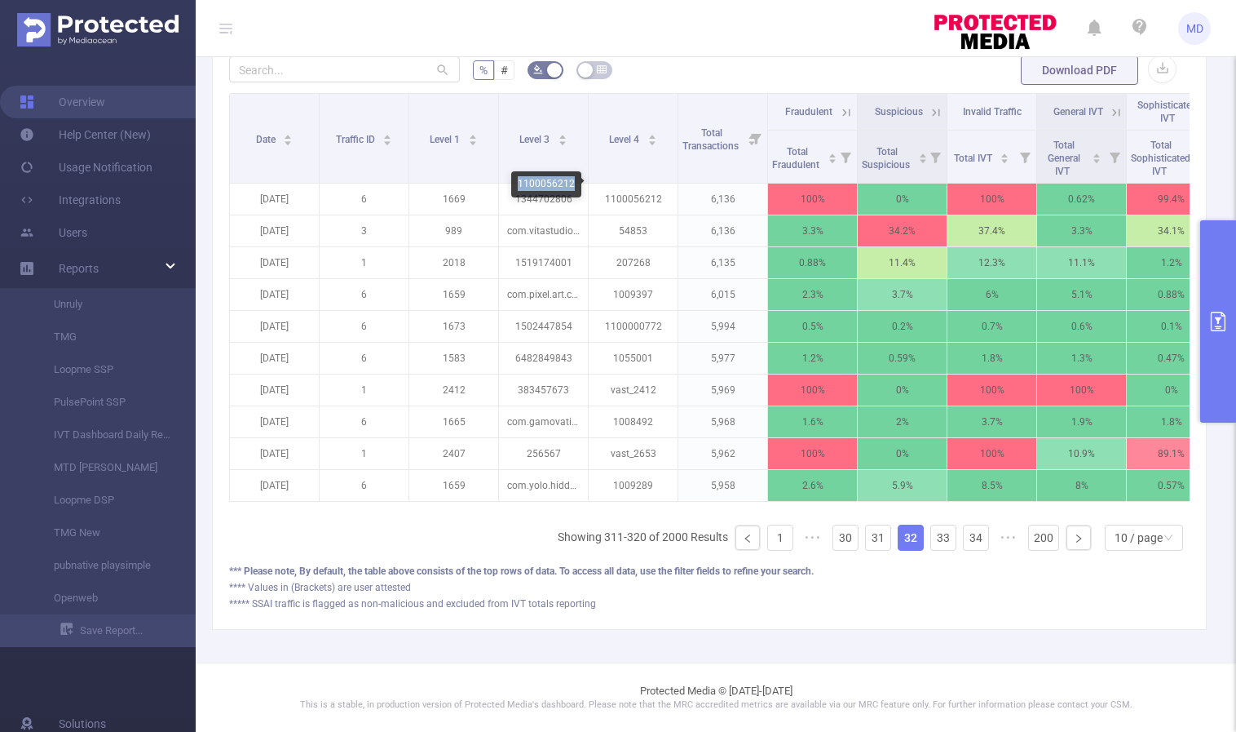
drag, startPoint x: 519, startPoint y: 182, endPoint x: 573, endPoint y: 187, distance: 54.1
click at [573, 187] on div "1100056212" at bounding box center [546, 184] width 70 height 26
copy div "1100056212"
click at [1223, 326] on icon "primary" at bounding box center [1219, 322] width 20 height 20
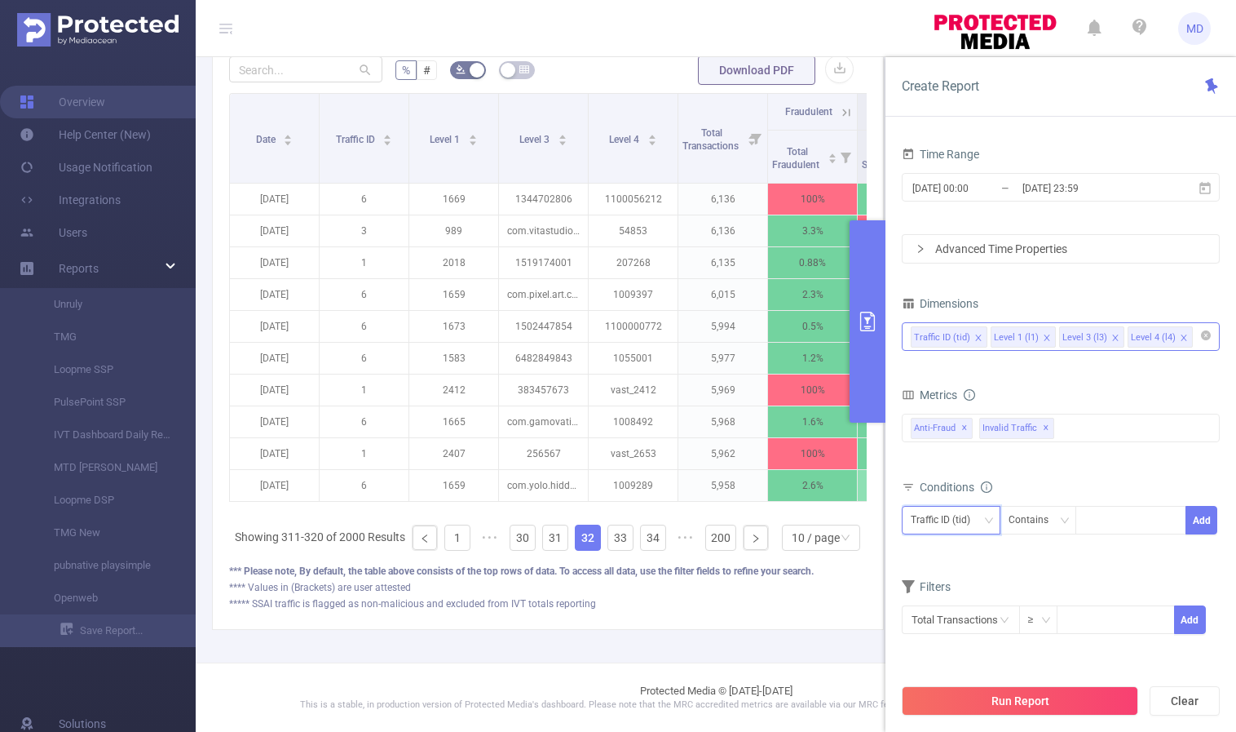
click at [987, 523] on icon "icon: down" at bounding box center [989, 520] width 10 height 10
click at [960, 632] on li "Level 4 (l4)" at bounding box center [951, 632] width 99 height 26
click at [1128, 522] on div at bounding box center [1131, 519] width 94 height 27
paste input "1100056212"
type input "1100056212"
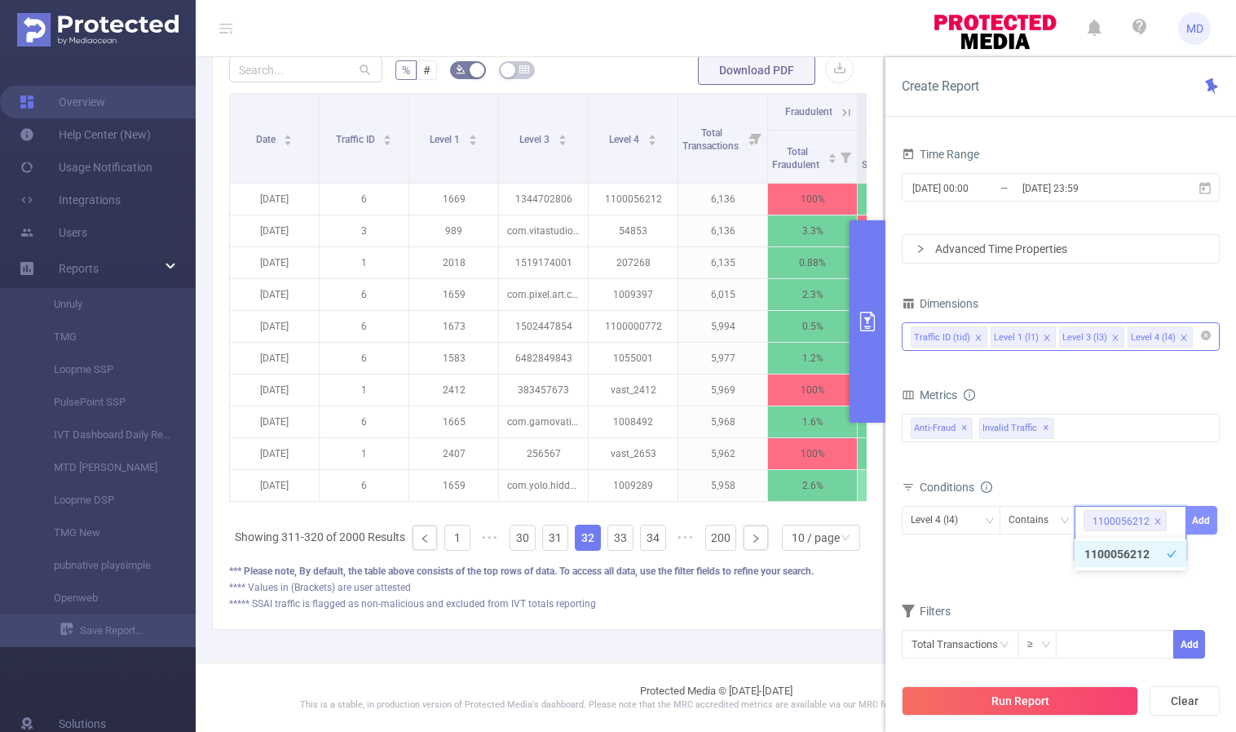
click at [1210, 519] on button "Add" at bounding box center [1202, 520] width 32 height 29
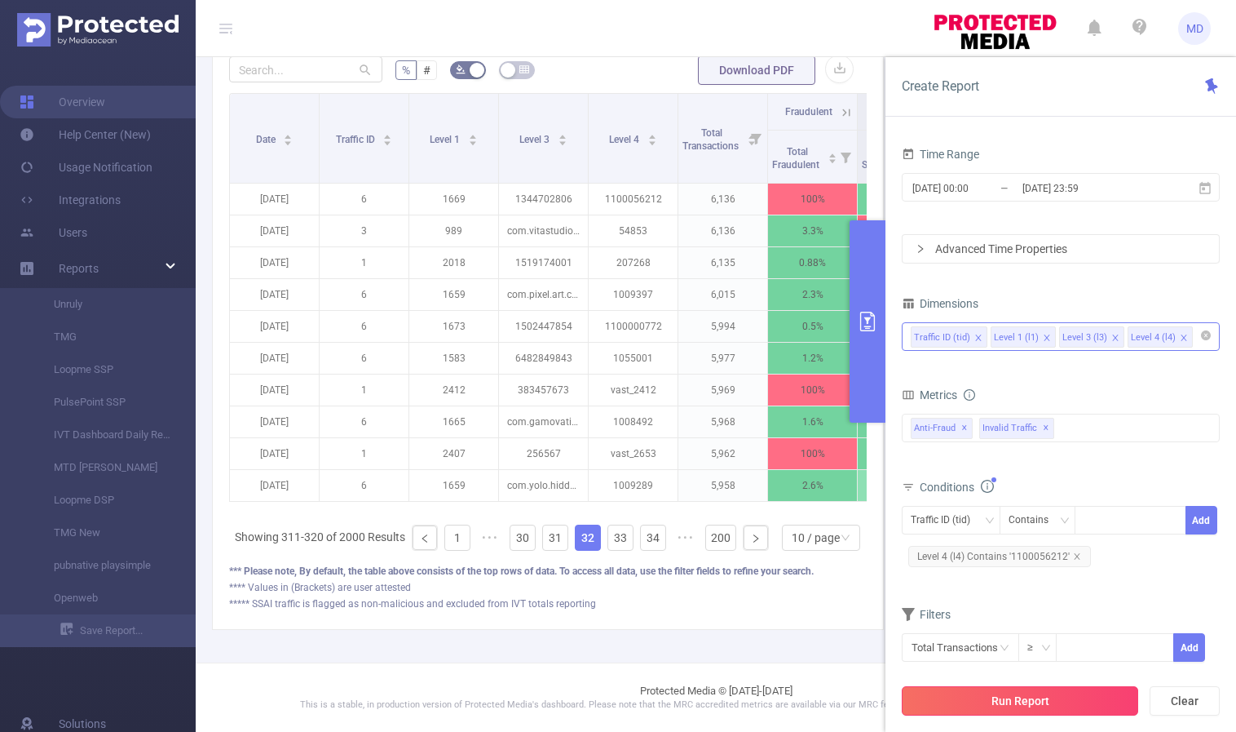
click at [1011, 704] on button "Run Report" at bounding box center [1020, 700] width 237 height 29
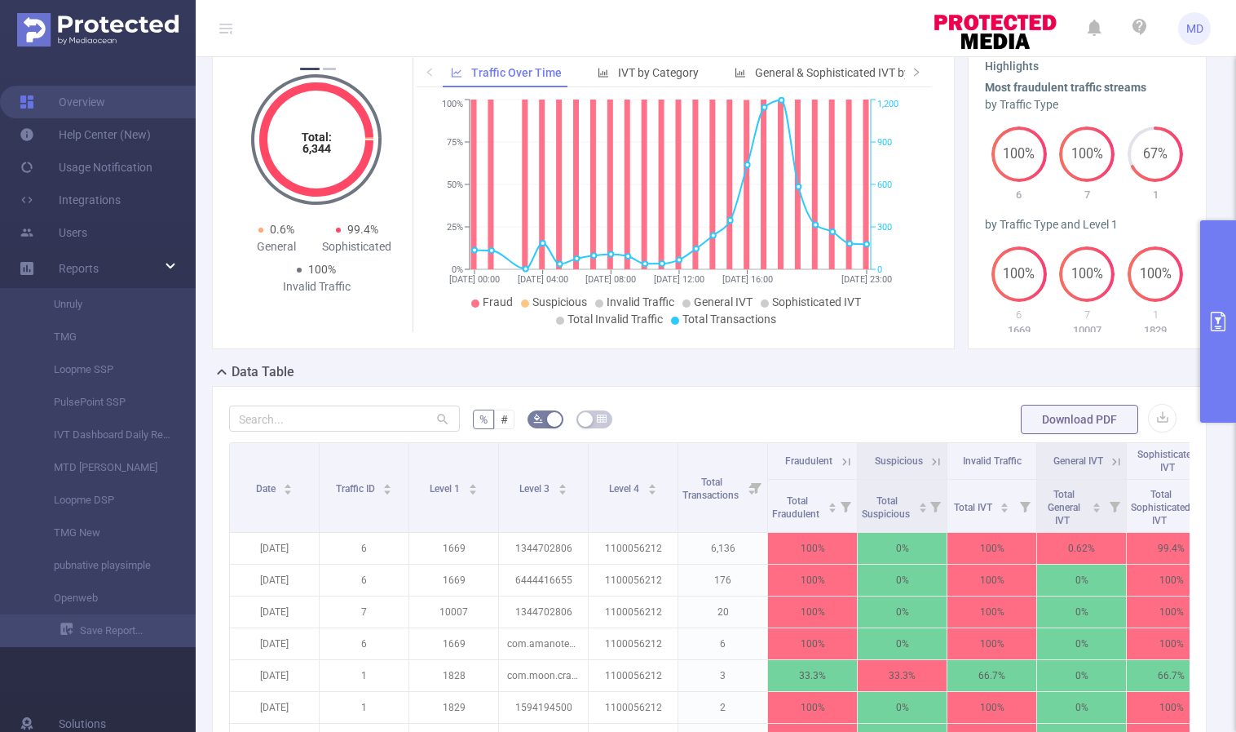
scroll to position [430, 0]
